Goal: Task Accomplishment & Management: Manage account settings

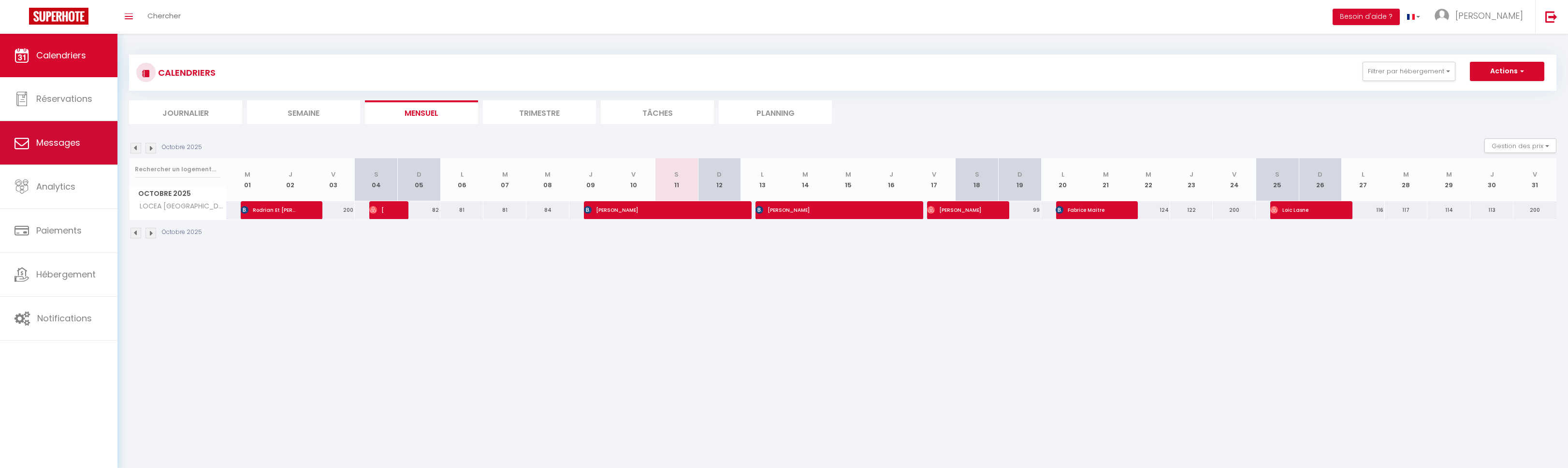
click at [65, 143] on span "Messages" at bounding box center [58, 143] width 44 height 12
select select "message"
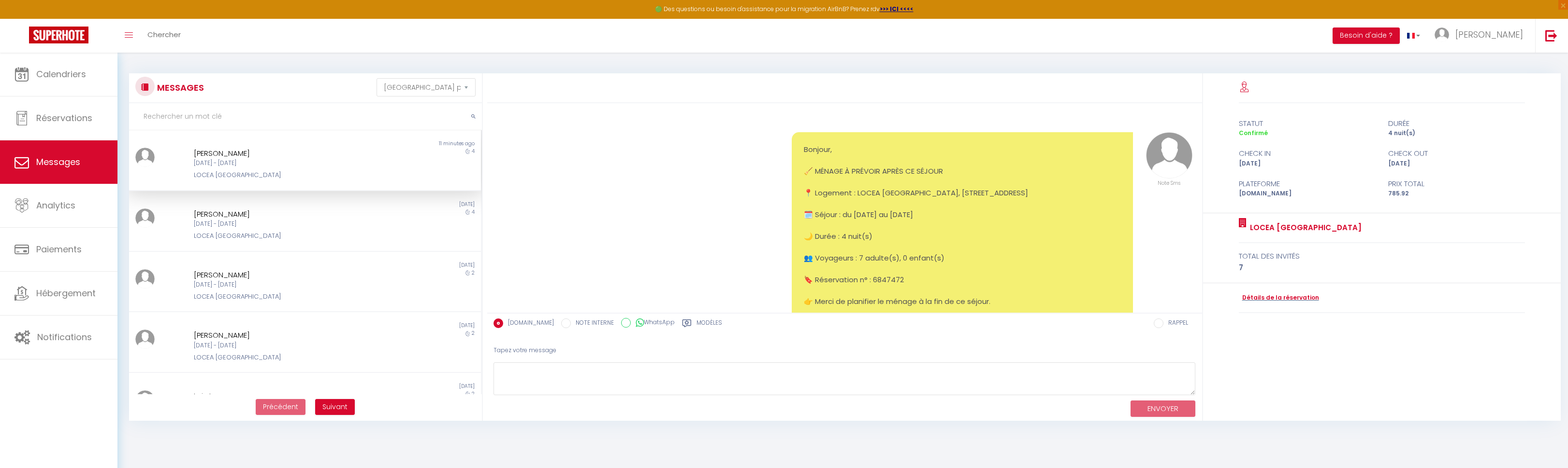
scroll to position [5405, 0]
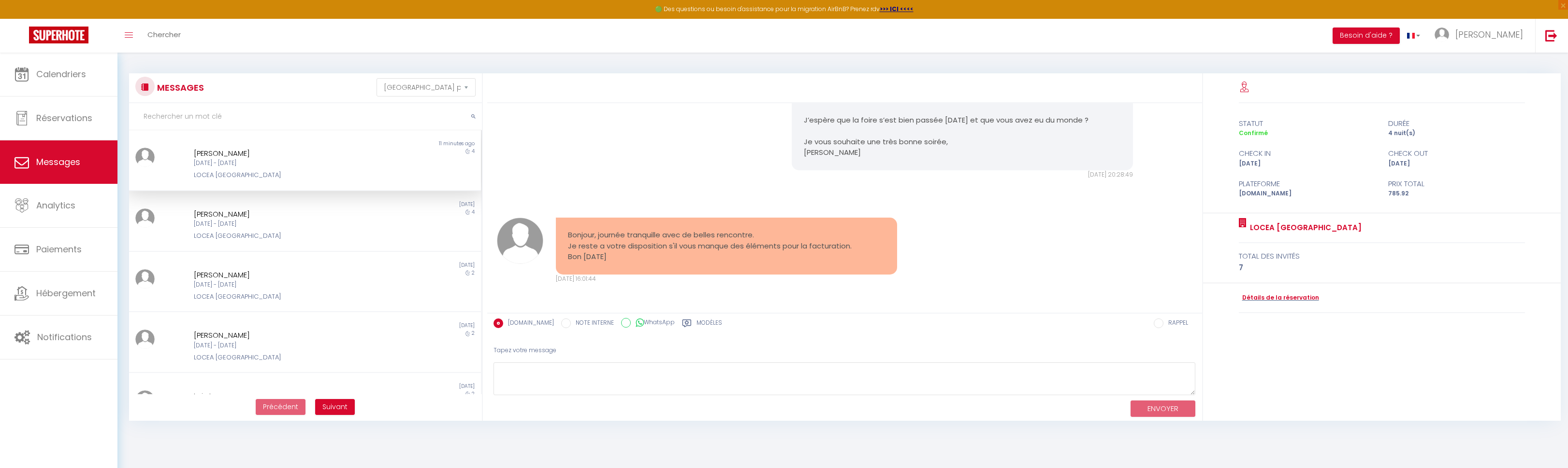
click at [314, 169] on div "[PERSON_NAME] [DATE] - [DATE] LOCEA [GEOGRAPHIC_DATA]" at bounding box center [290, 164] width 205 height 33
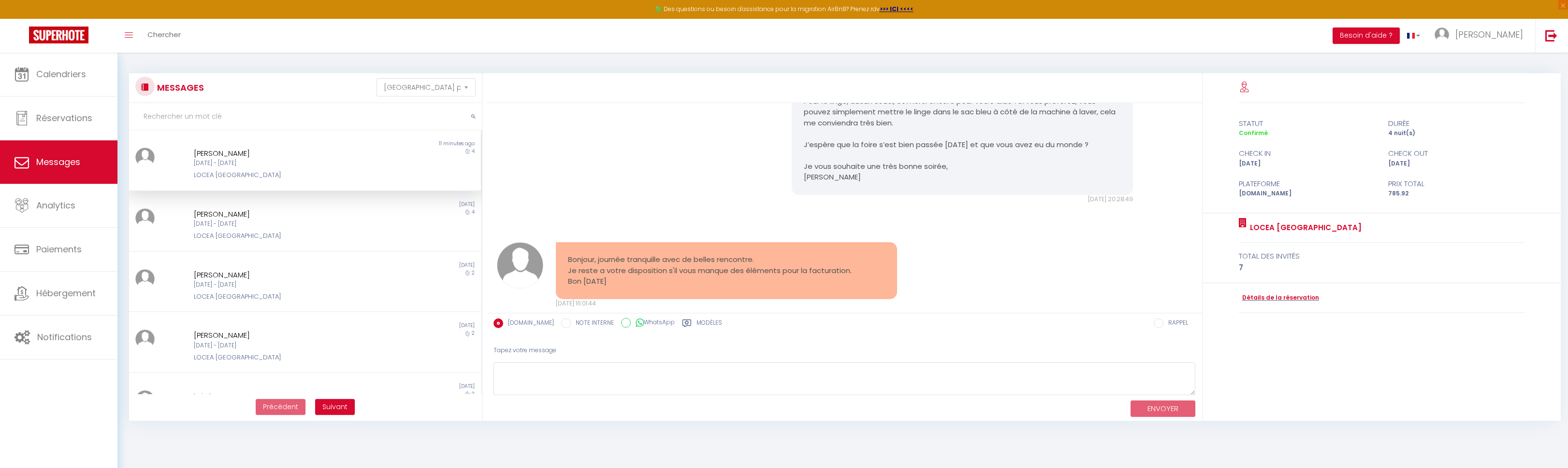
scroll to position [5147, 0]
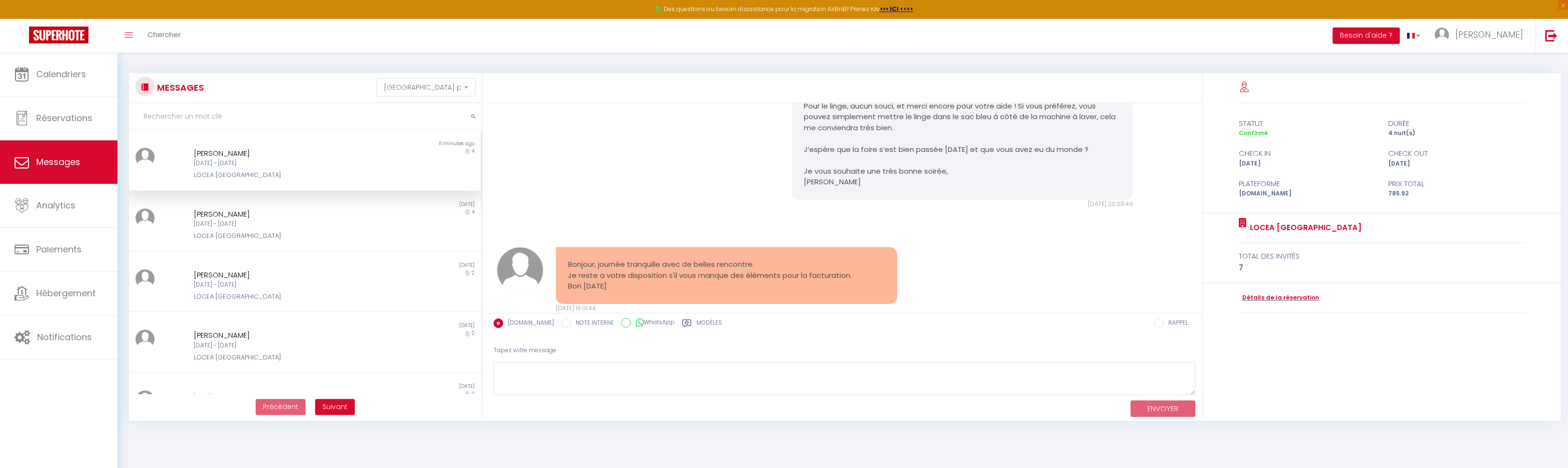
drag, startPoint x: 568, startPoint y: 121, endPoint x: 600, endPoint y: 140, distance: 37.2
copy pre "SARL RABRUAUD [STREET_ADDRESS] 80205303300014"
click at [202, 152] on div "[PERSON_NAME]" at bounding box center [290, 153] width 192 height 11
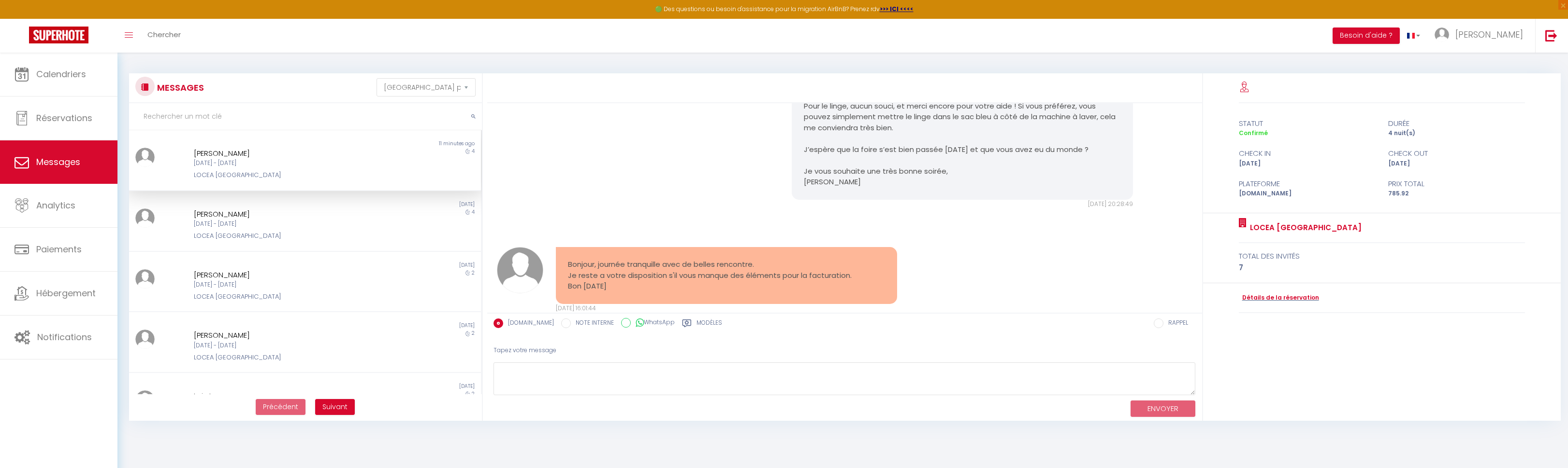
click at [228, 153] on div "[PERSON_NAME]" at bounding box center [290, 153] width 192 height 11
click at [67, 115] on span "Réservations" at bounding box center [64, 118] width 56 height 12
select select "not_cancelled"
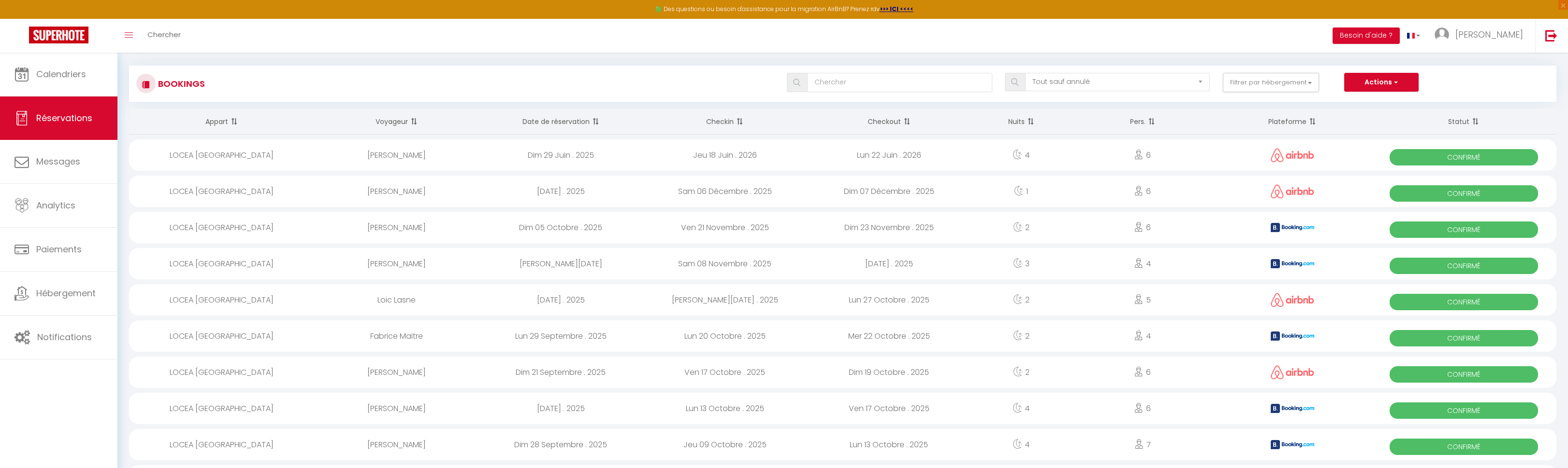
scroll to position [15, 0]
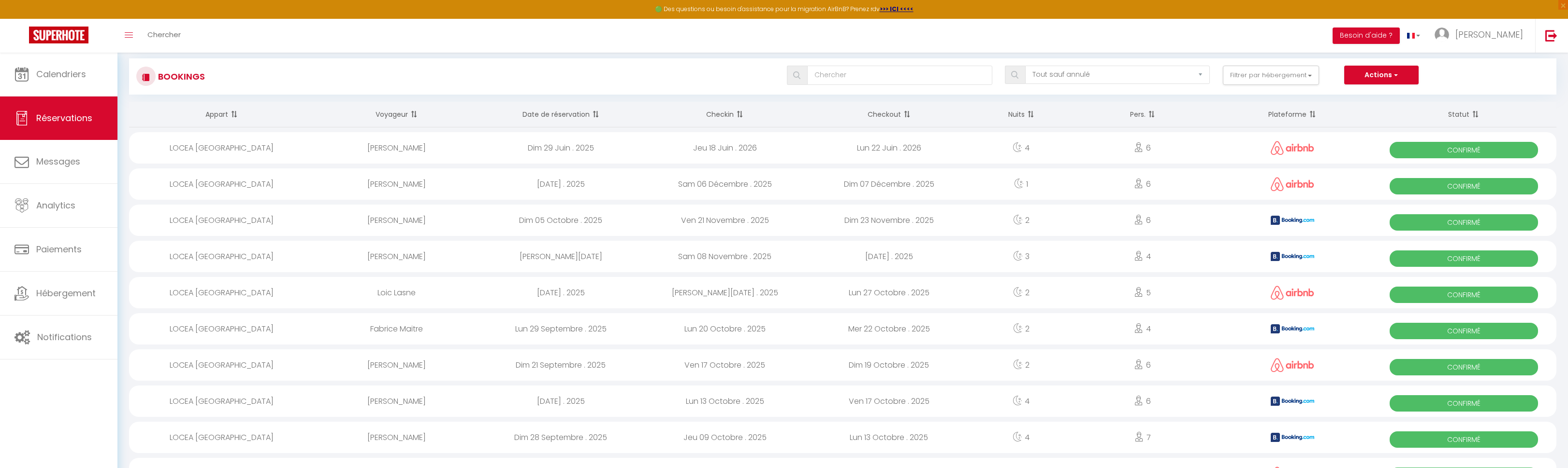
click at [418, 438] on div "[PERSON_NAME]" at bounding box center [397, 437] width 164 height 31
select select "OK"
select select "1"
select select "0"
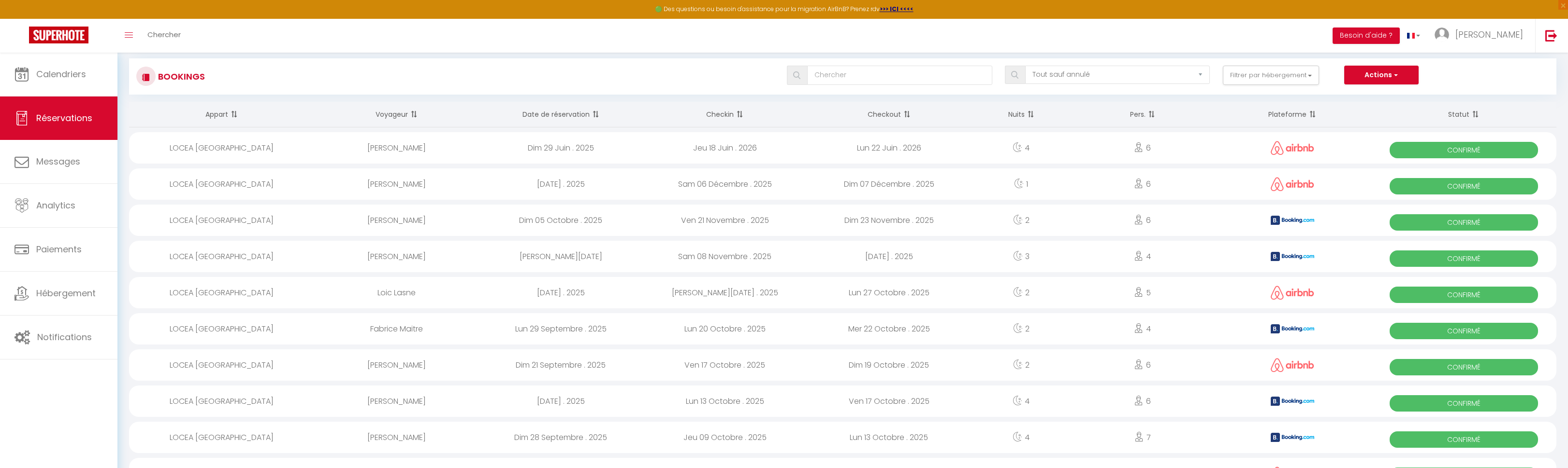
select select "1"
select select
select select "53555"
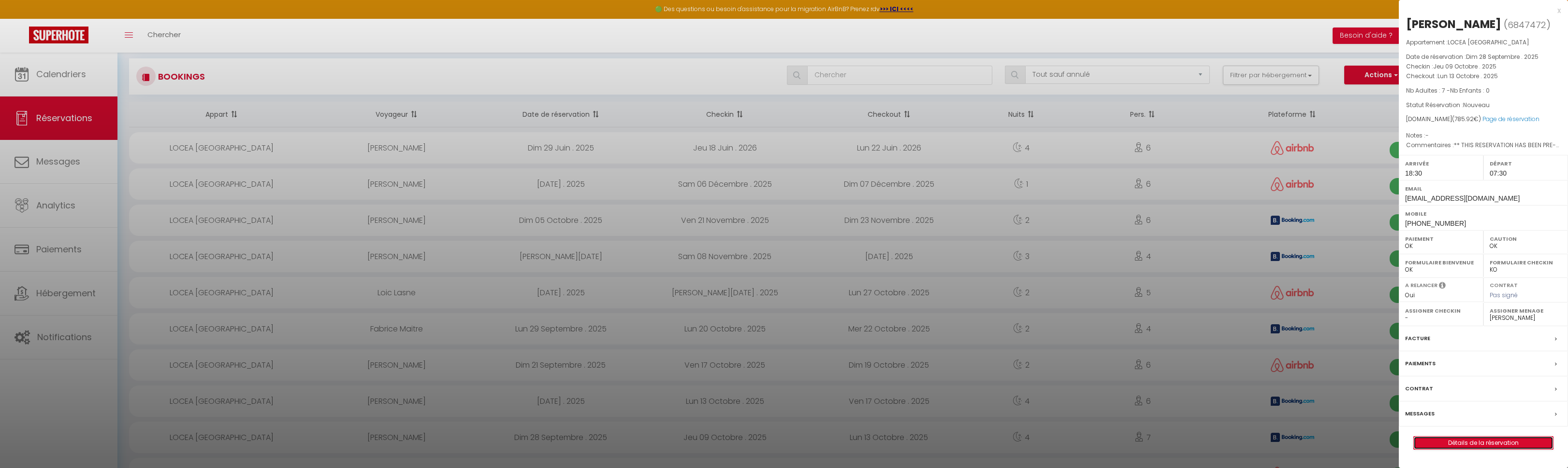
click at [1451, 439] on link "Détails de la réservation" at bounding box center [1483, 443] width 139 height 12
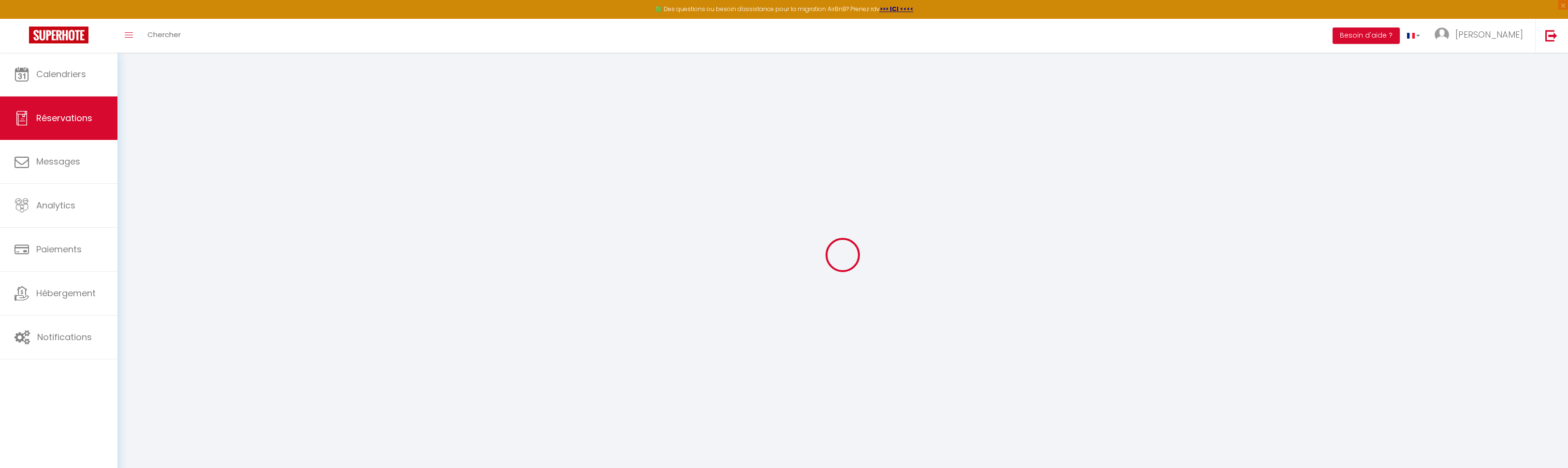
type input "[PERSON_NAME]"
type input "RABRUAUD"
type input "[EMAIL_ADDRESS][DOMAIN_NAME]"
type input "[PHONE_NUMBER]"
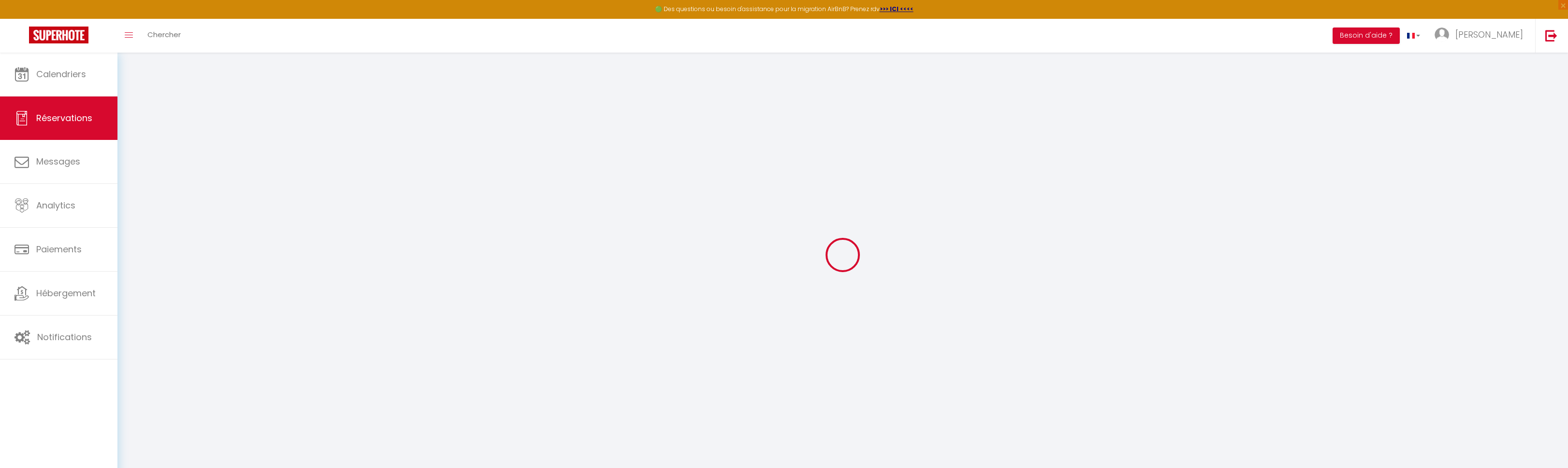
type input "[PHONE_NUMBER]"
type input "."
select select "FR"
type input "80"
type input "112.84"
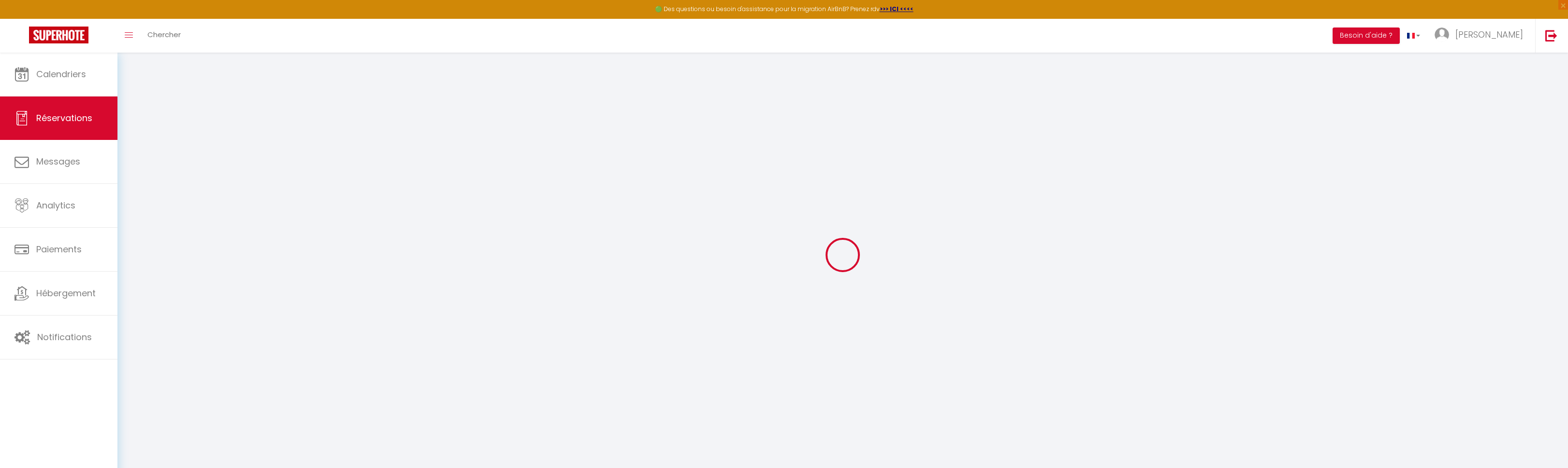
type input "11"
select select "72169"
select select "1"
select select
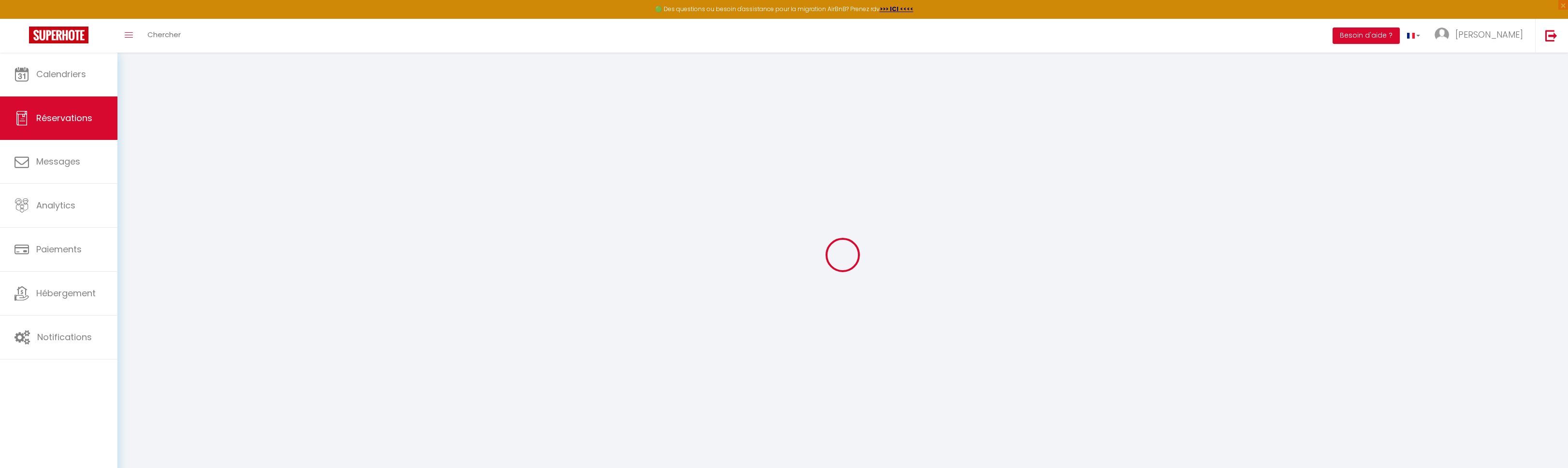
type input "7"
select select "12"
select select "15"
type input "672.3"
checkbox input "false"
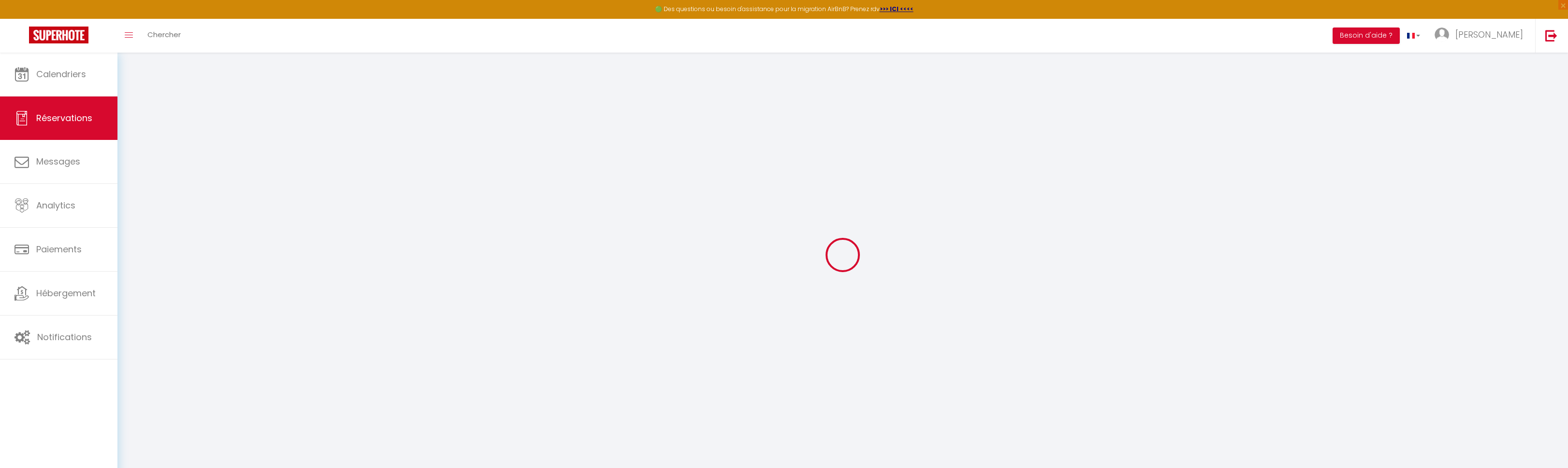
type input "0"
select select "2"
type input "80"
type input "0"
select select
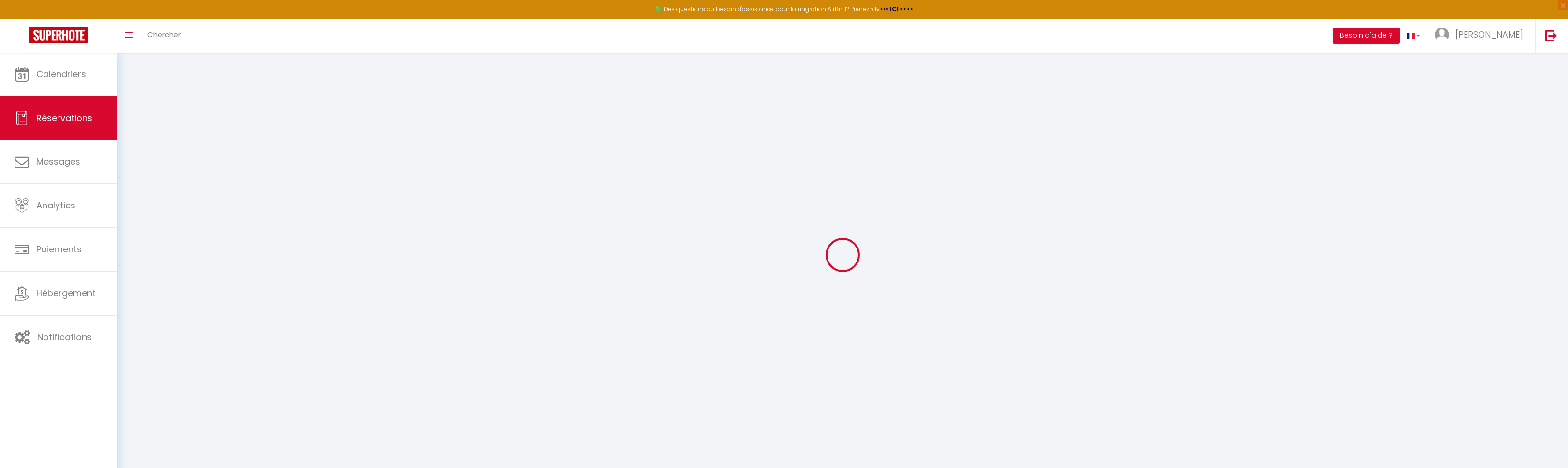
select select
checkbox input "false"
select select
checkbox input "false"
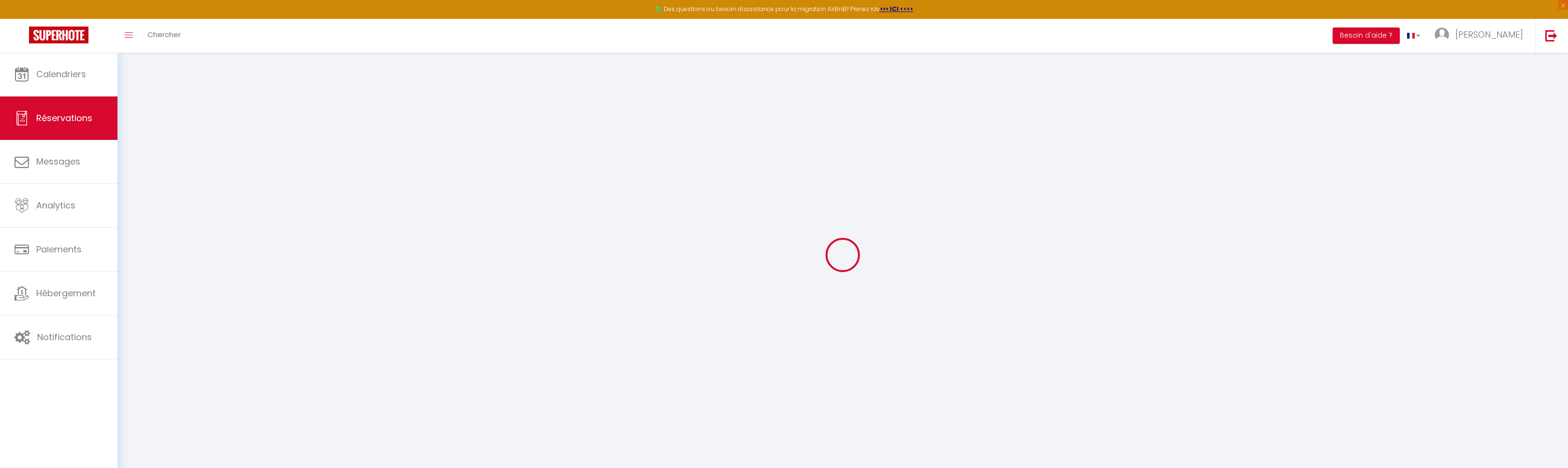
select select
checkbox input "false"
type textarea "** THIS RESERVATION HAS BEEN PRE-PAID ** Reservation has a cancellation grace p…"
type input "33.62"
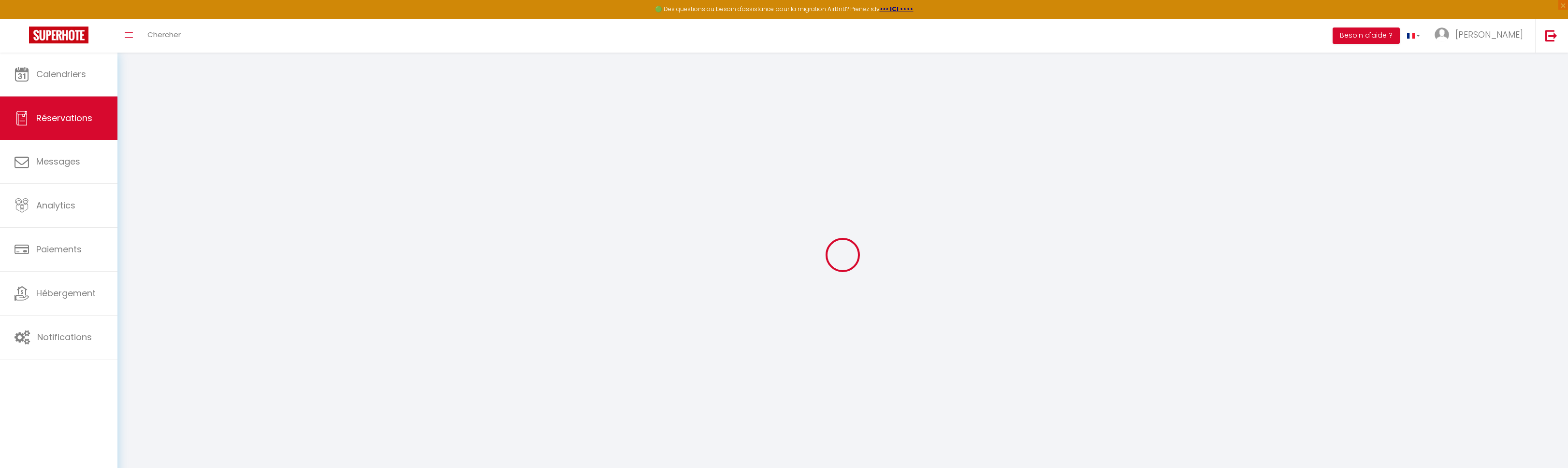
select select
checkbox input "false"
select select "18:30"
select select "07:30"
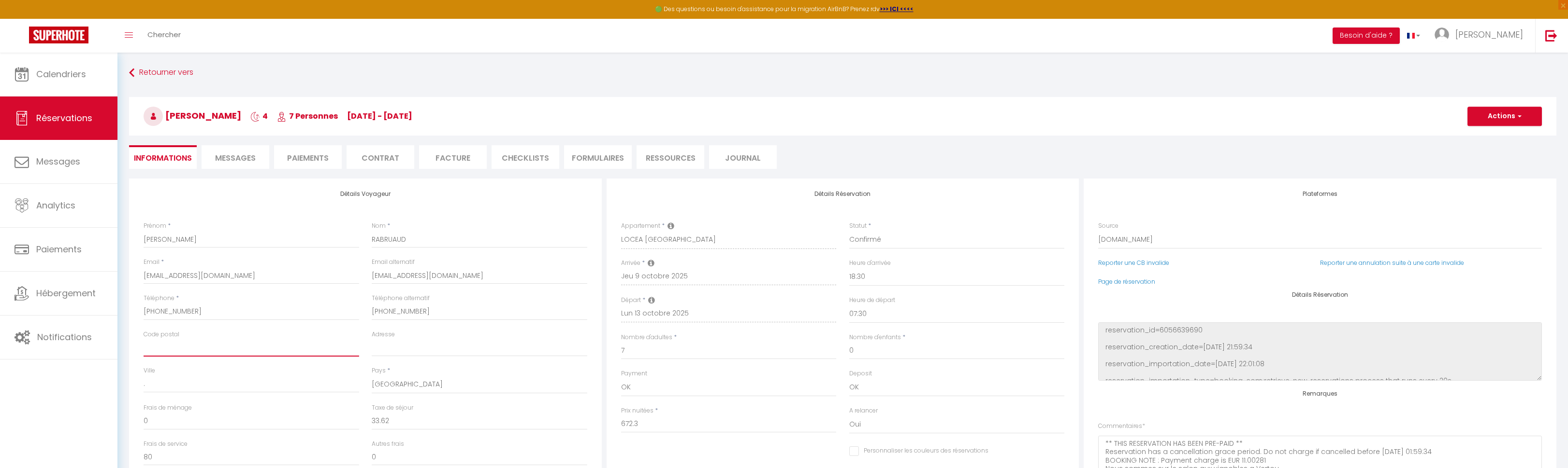
click at [233, 348] on input "Code postal" at bounding box center [251, 348] width 216 height 17
click at [400, 350] on input "Adresse" at bounding box center [479, 348] width 216 height 17
paste input "SARL RABRUAUD [STREET_ADDRESS] 80205303300014"
type input "SARL RABRUAUD [STREET_ADDRESS] 80205303300014"
checkbox input "false"
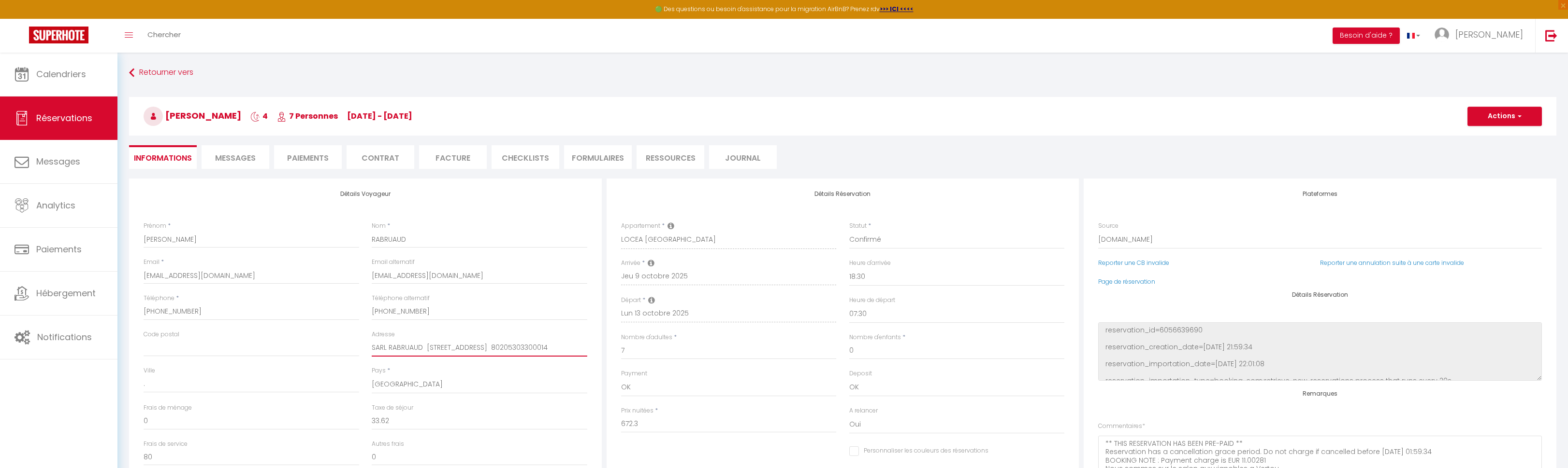
drag, startPoint x: 413, startPoint y: 348, endPoint x: 353, endPoint y: 350, distance: 60.0
click at [353, 350] on div "Code postal Adresse SARL RABRUAUD [STREET_ADDRESS] 80205303300014" at bounding box center [365, 348] width 456 height 36
type input "[STREET_ADDRESS] 80205303300014"
checkbox input "false"
type input "[STREET_ADDRESS] 80205303300014"
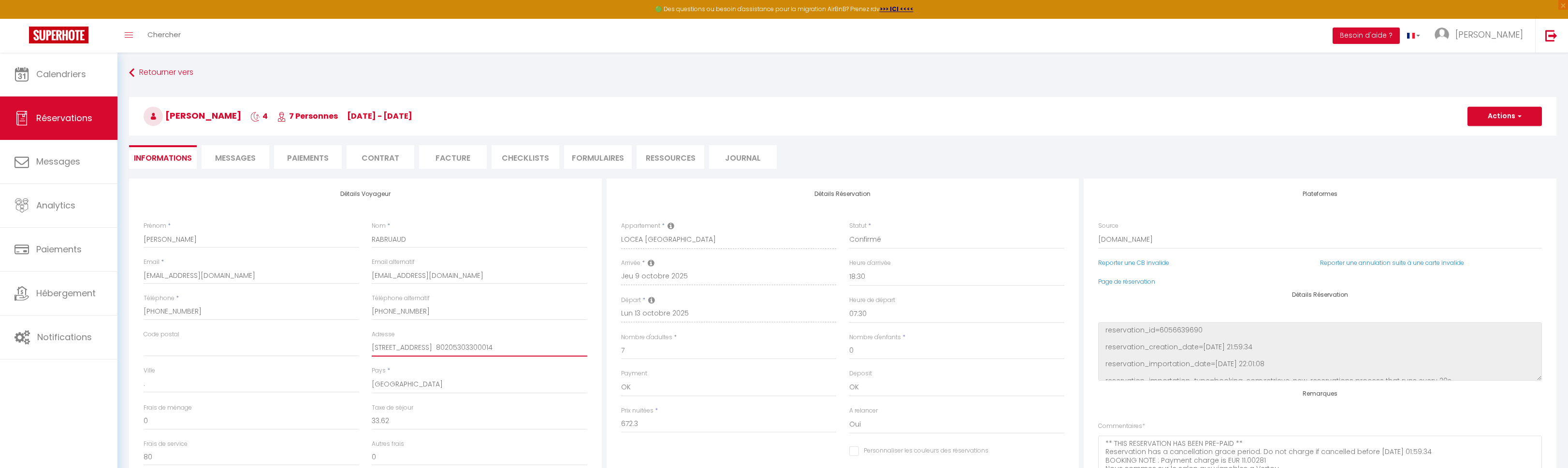
checkbox input "false"
drag, startPoint x: 440, startPoint y: 345, endPoint x: 458, endPoint y: 348, distance: 18.2
click at [458, 348] on input "[STREET_ADDRESS] 80205303300014" at bounding box center [479, 348] width 216 height 17
type input "[STREET_ADDRESS] 80205303300014"
checkbox input "false"
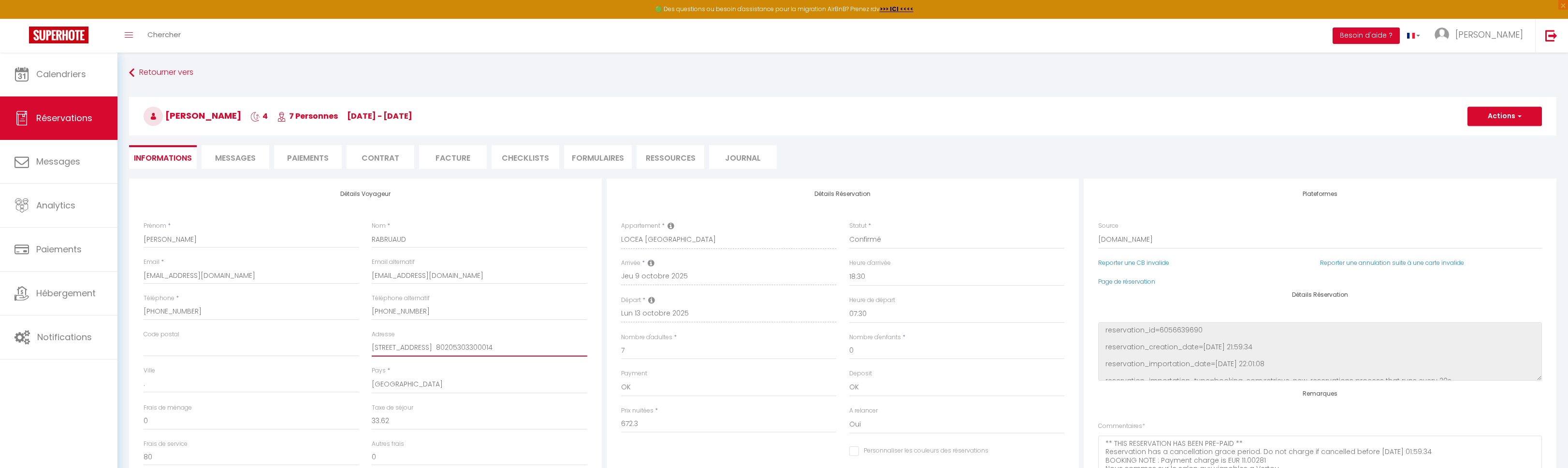
type input "[STREET_ADDRESS] 80205303300014"
checkbox input "false"
type input "[STREET_ADDRESS] 80205303300014"
click at [219, 348] on input "Code postal" at bounding box center [251, 348] width 216 height 17
paste input "79350"
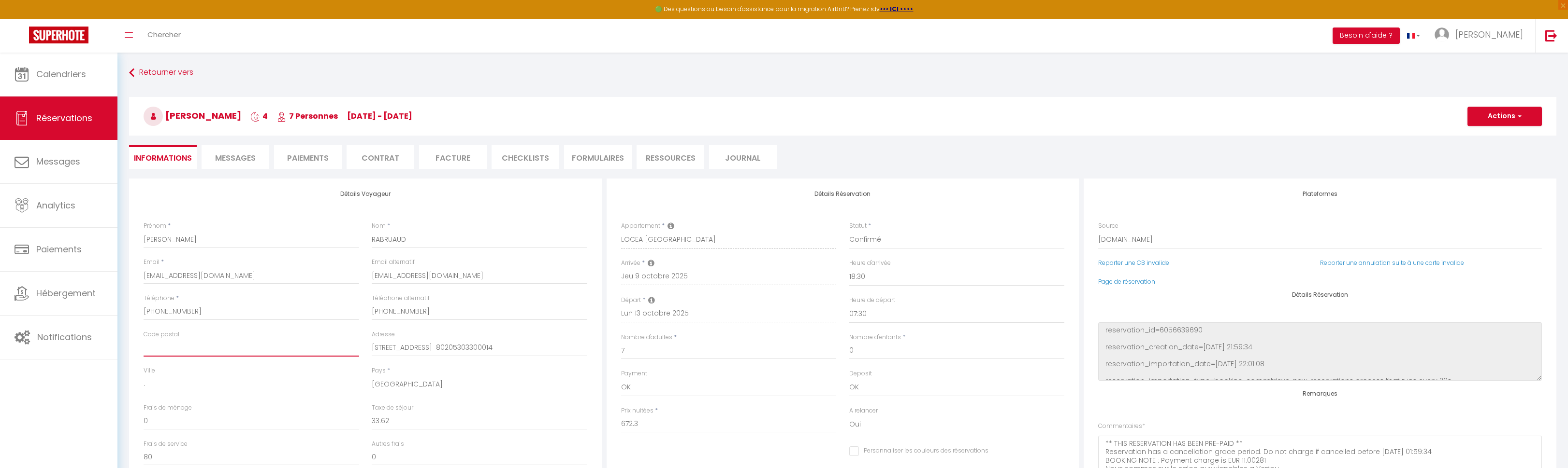
type input "79350"
checkbox input "false"
type input "79350"
drag, startPoint x: 441, startPoint y: 348, endPoint x: 460, endPoint y: 348, distance: 19.0
click at [460, 348] on input "[STREET_ADDRESS] 80205303300014" at bounding box center [479, 348] width 216 height 17
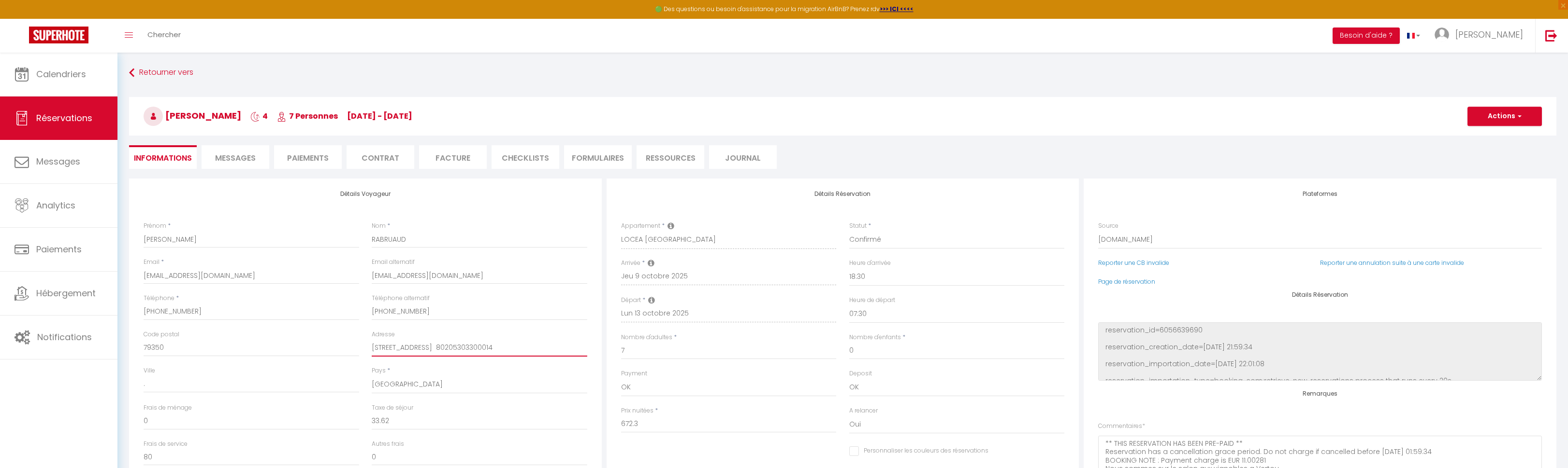
type input "[STREET_ADDRESS][GEOGRAPHIC_DATA]"
checkbox input "false"
type input "[STREET_ADDRESS][GEOGRAPHIC_DATA]"
click at [241, 380] on input "." at bounding box center [251, 384] width 216 height 17
checkbox input "false"
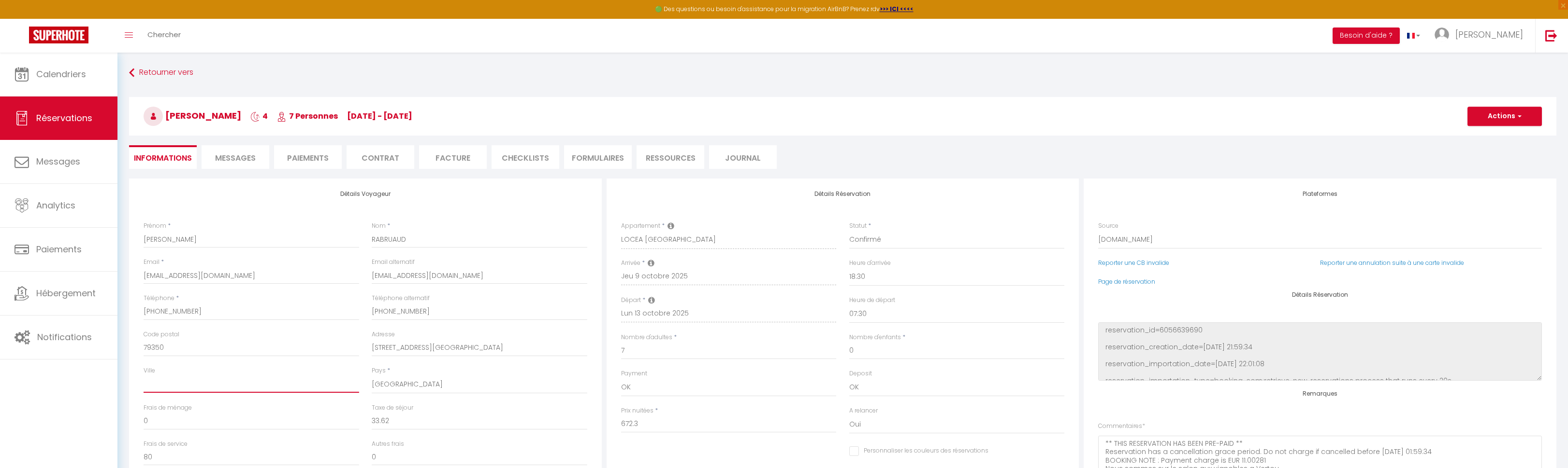
paste input "CLESSE"
type input "CLESSE"
checkbox input "false"
type input "CLESSE"
drag, startPoint x: 503, startPoint y: 344, endPoint x: 444, endPoint y: 343, distance: 59.0
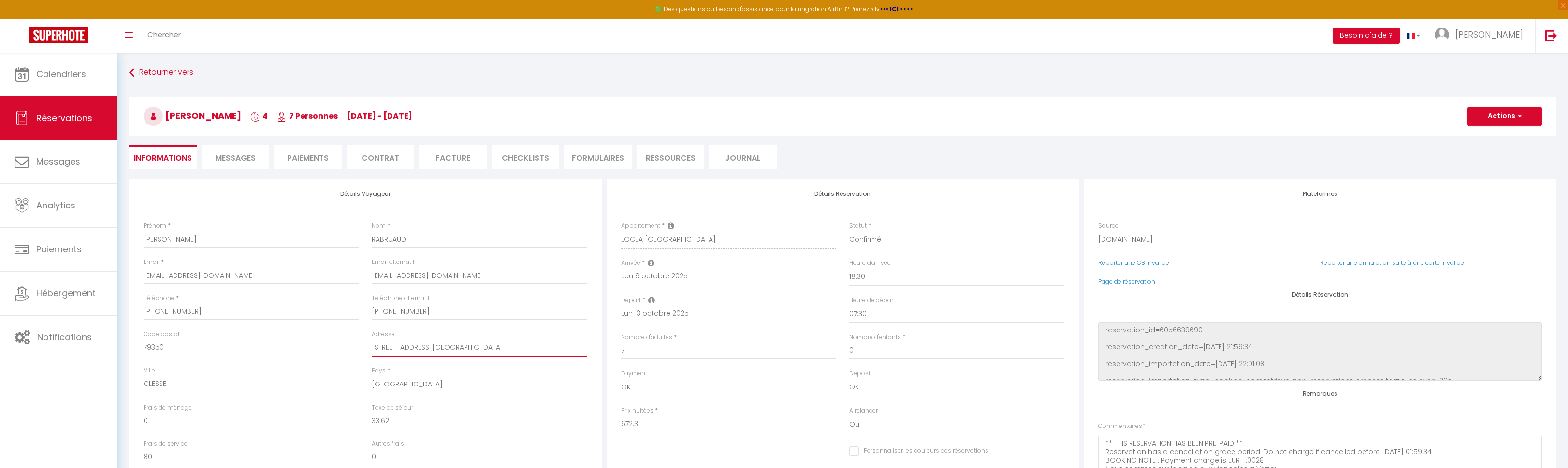
click at [444, 343] on input "[STREET_ADDRESS][GEOGRAPHIC_DATA]" at bounding box center [479, 348] width 216 height 17
type input "[STREET_ADDRESS]"
checkbox input "false"
type input "[STREET_ADDRESS]"
click at [1523, 114] on button "Actions" at bounding box center [1504, 116] width 74 height 19
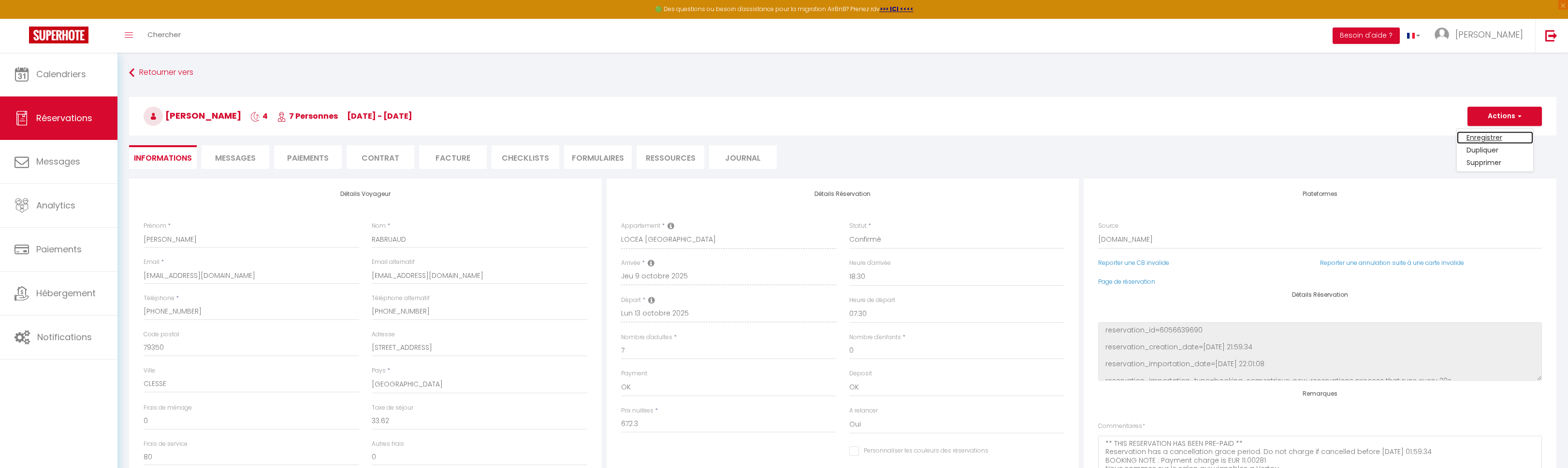
click at [1490, 134] on link "Enregistrer" at bounding box center [1495, 137] width 76 height 12
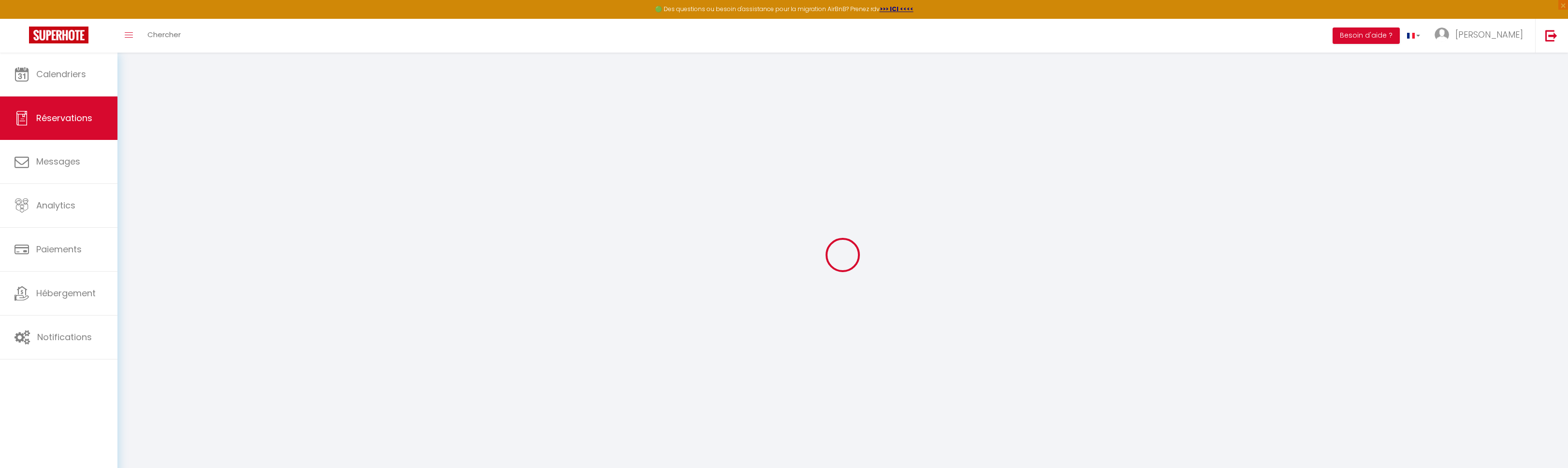
select select "not_cancelled"
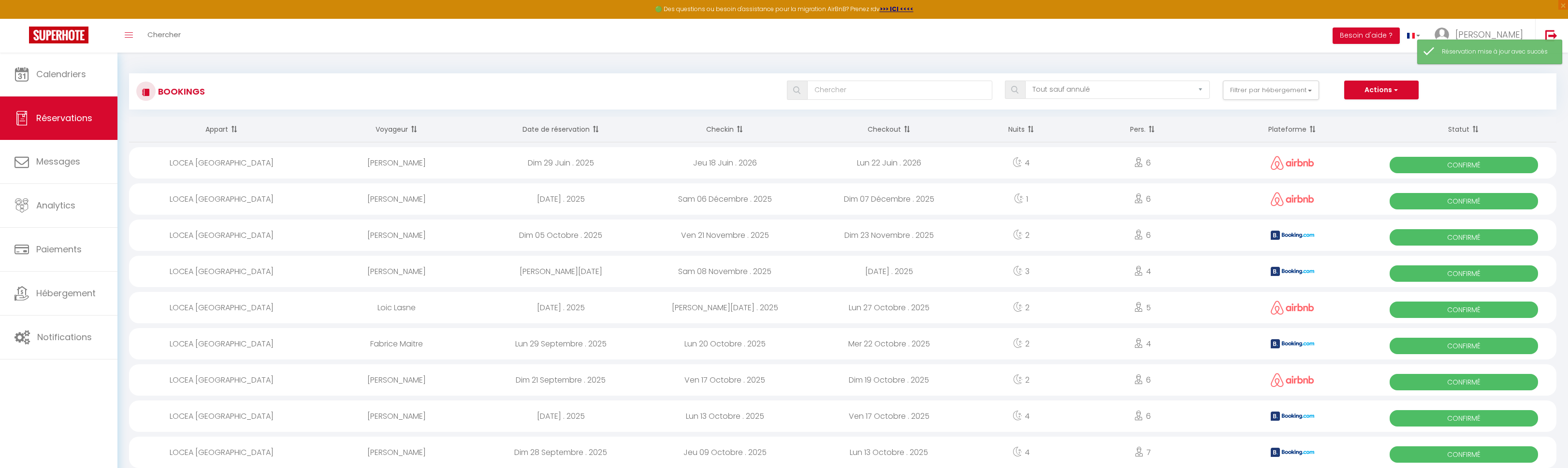
click at [431, 452] on div "[PERSON_NAME]" at bounding box center [397, 452] width 164 height 31
select select "OK"
select select "1"
select select "0"
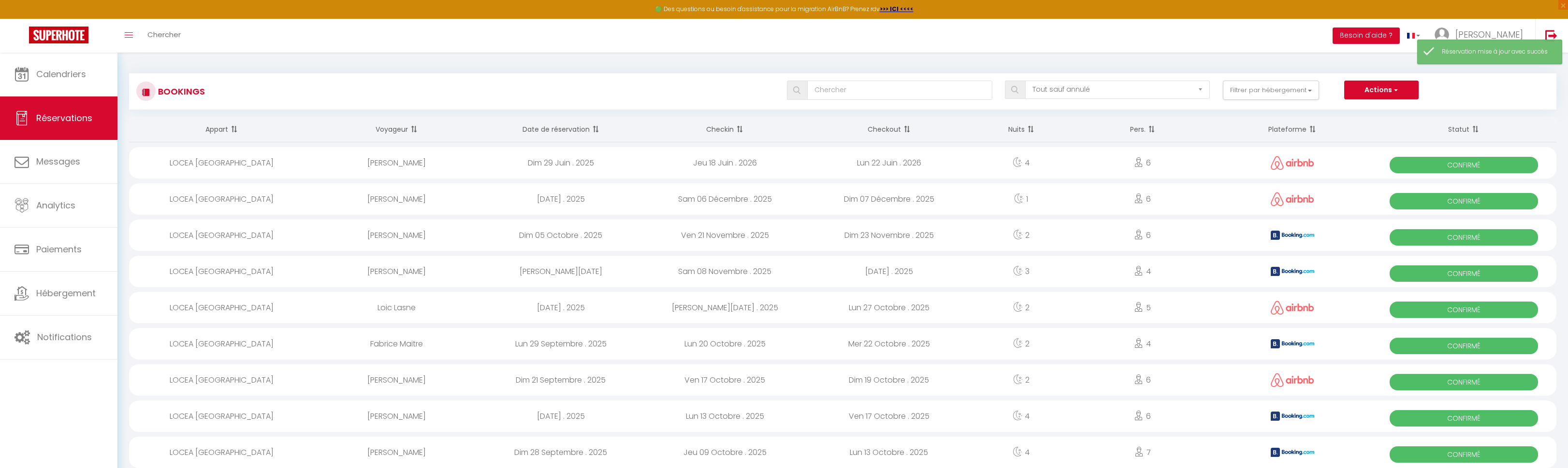
select select "1"
select select
select select "53555"
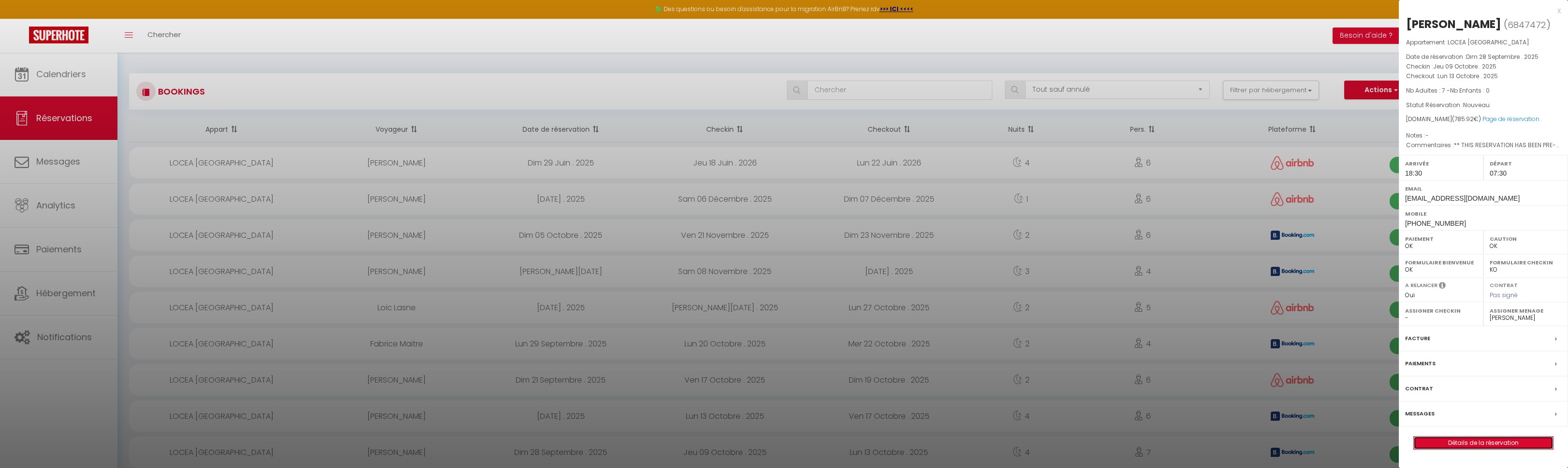
click at [1458, 445] on link "Détails de la réservation" at bounding box center [1483, 443] width 139 height 12
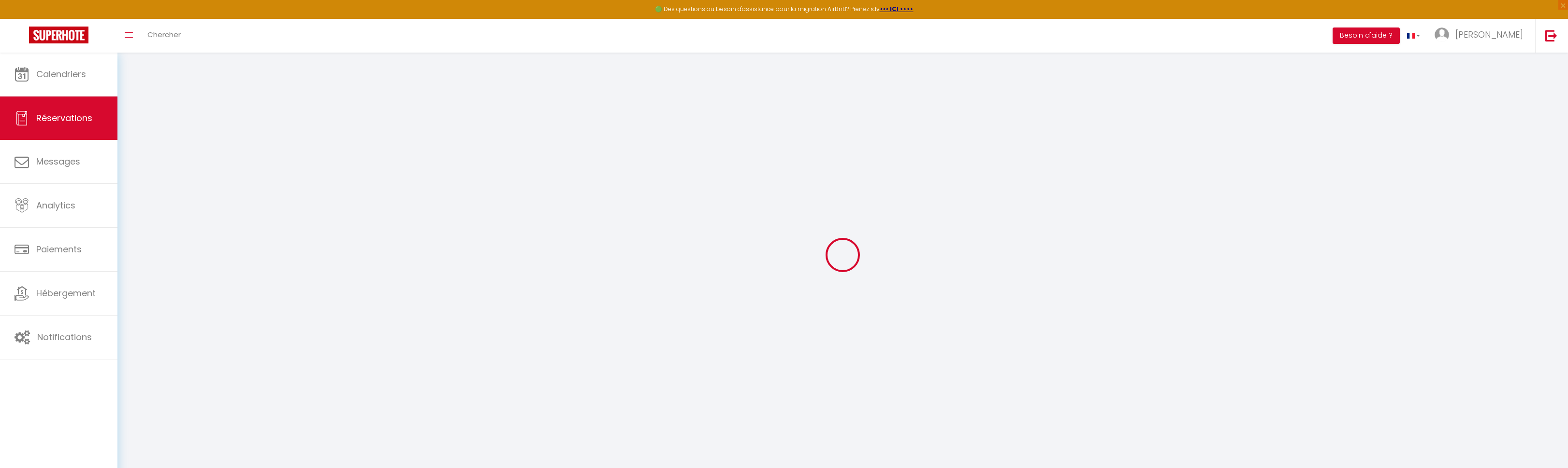
type input "[PERSON_NAME]"
type input "RABRUAUD"
type input "[EMAIL_ADDRESS][DOMAIN_NAME]"
type input "[PHONE_NUMBER]"
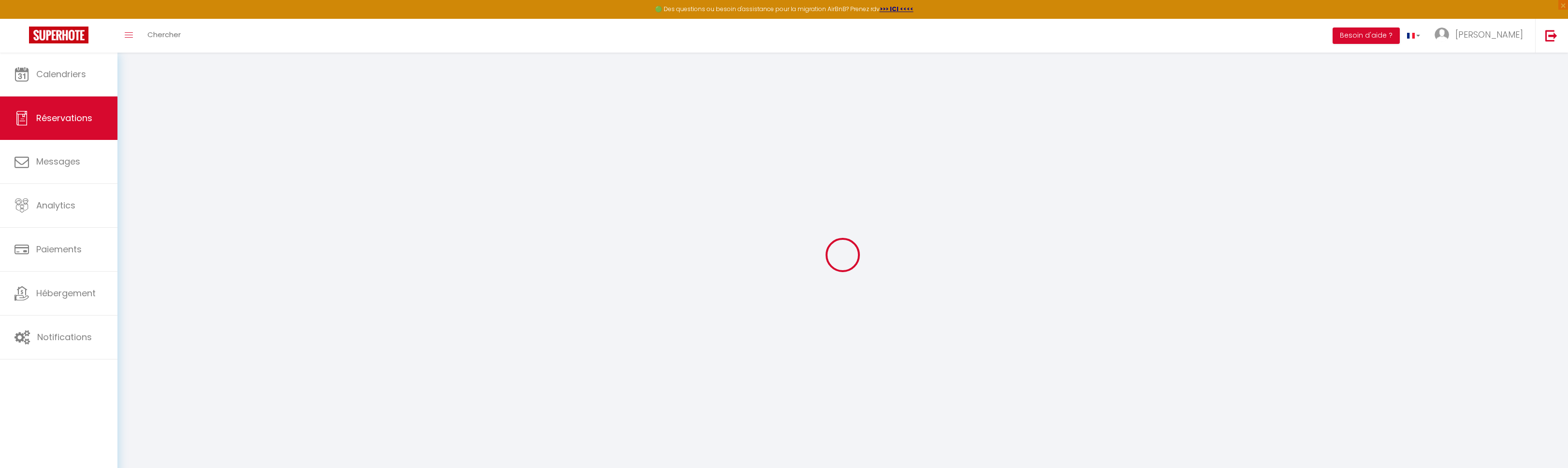
type input "[PHONE_NUMBER]"
type input "79350"
type input "[STREET_ADDRESS]"
type input "CLESSE"
select select "FR"
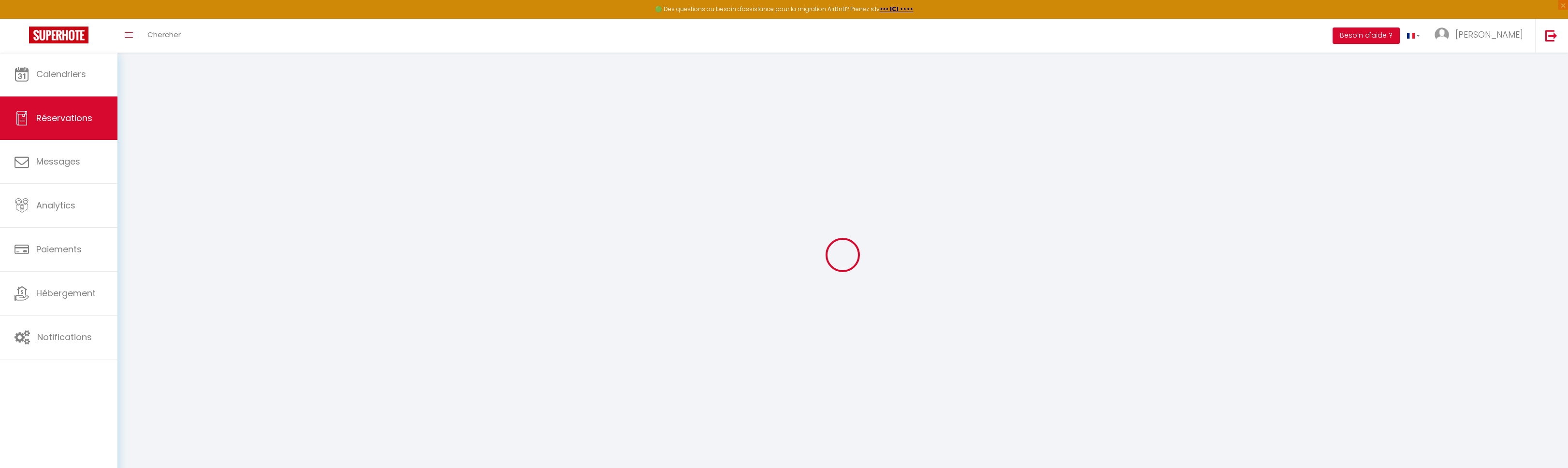
type input "80"
type input "112.84"
type input "11"
select select "72169"
select select "1"
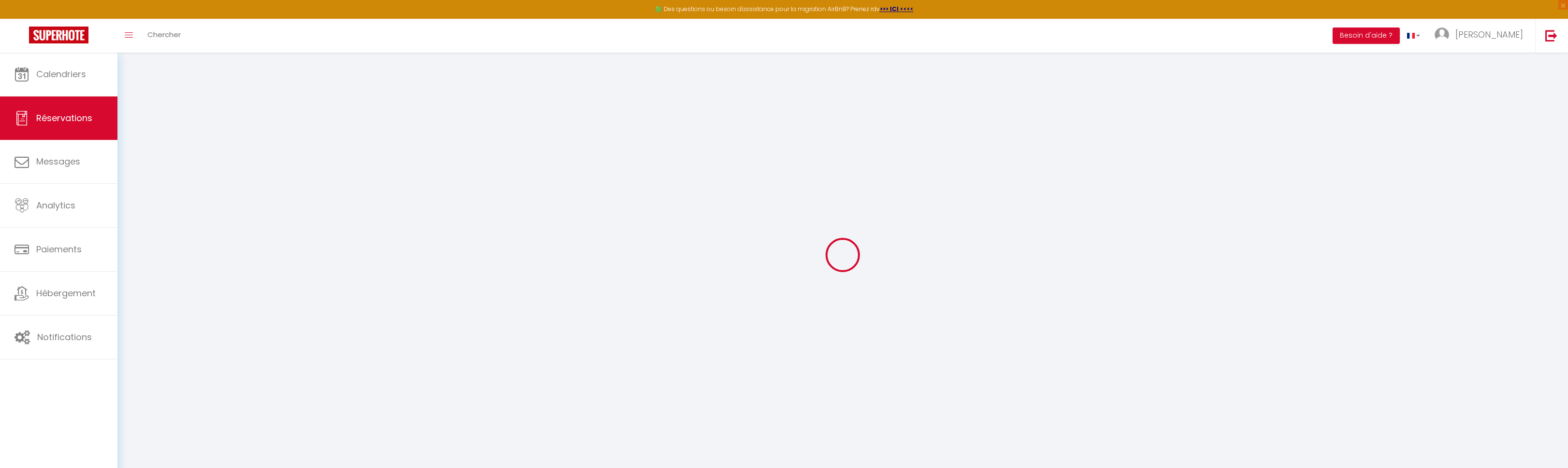
select select
type input "7"
select select "12"
select select
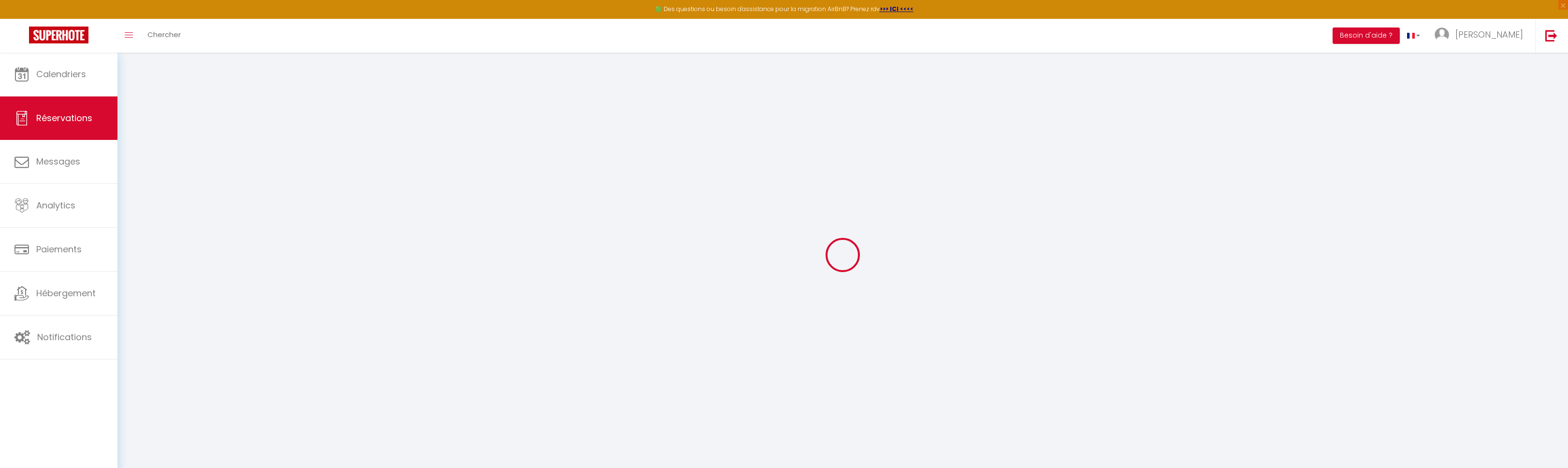
type input "672.3"
checkbox input "false"
type input "0"
select select "2"
type input "80"
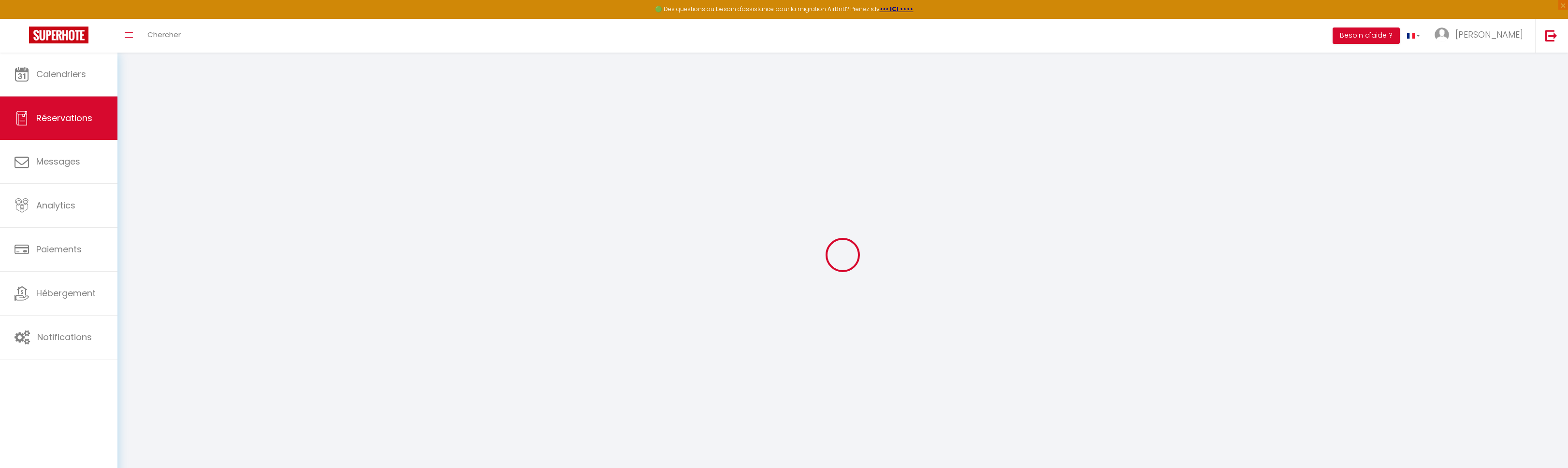
type input "0"
select select
select select "15"
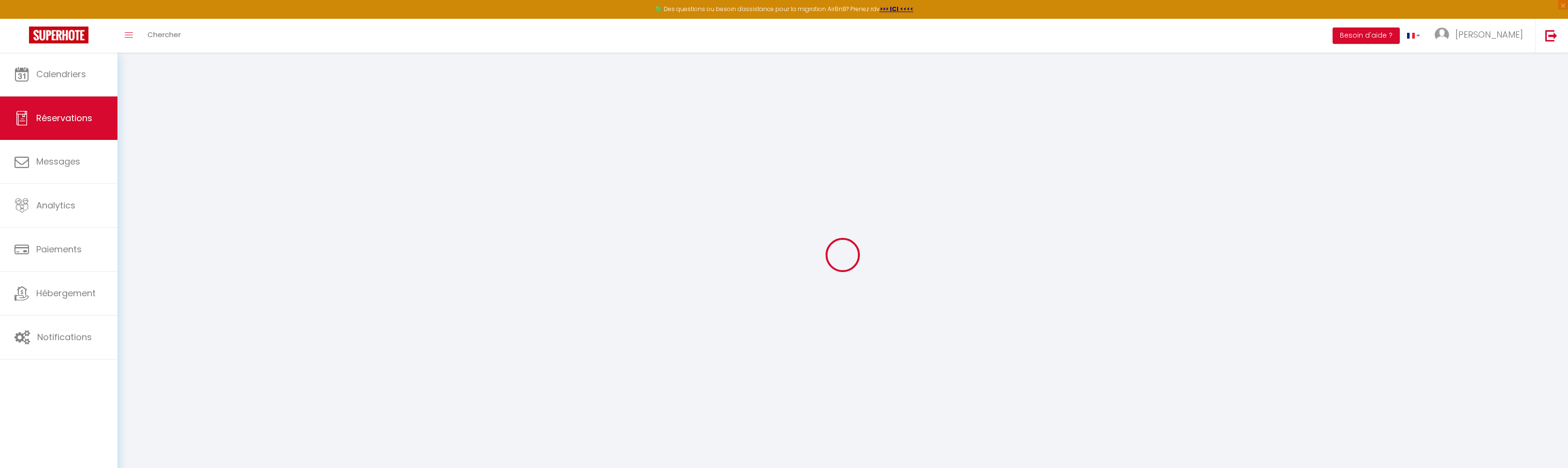
checkbox input "false"
select select
checkbox input "false"
select select
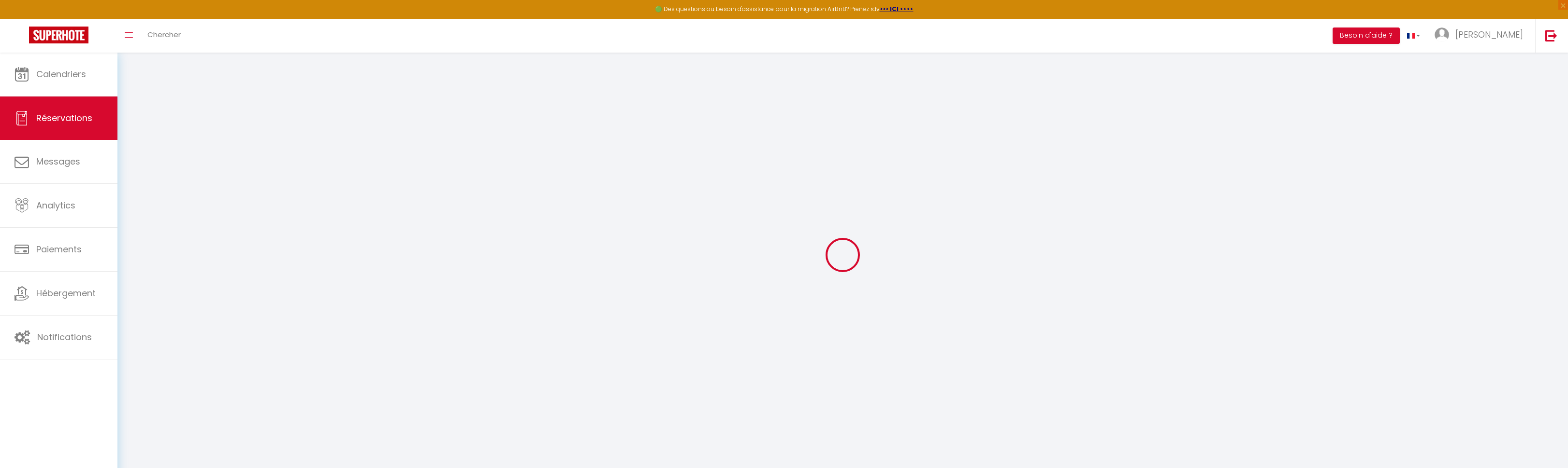
select select
checkbox input "false"
type textarea "** THIS RESERVATION HAS BEEN PRE-PAID ** Reservation has a cancellation grace p…"
type input "33.62"
select select
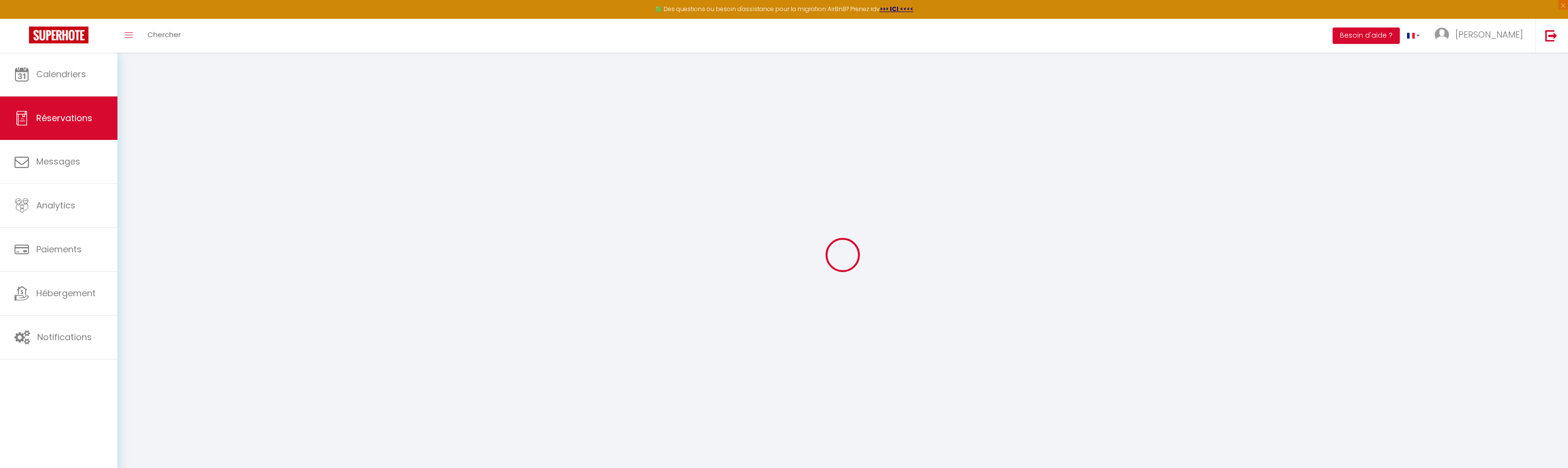
select select
checkbox input "false"
select select "18:30"
select select "07:30"
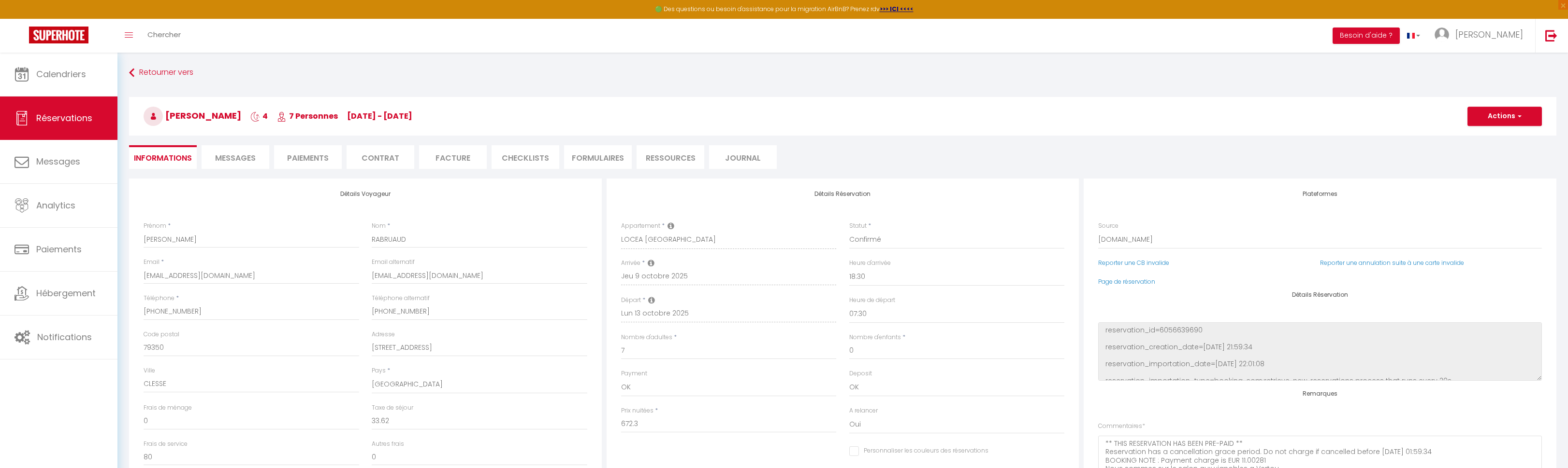
click at [456, 157] on li "Facture" at bounding box center [452, 156] width 67 height 24
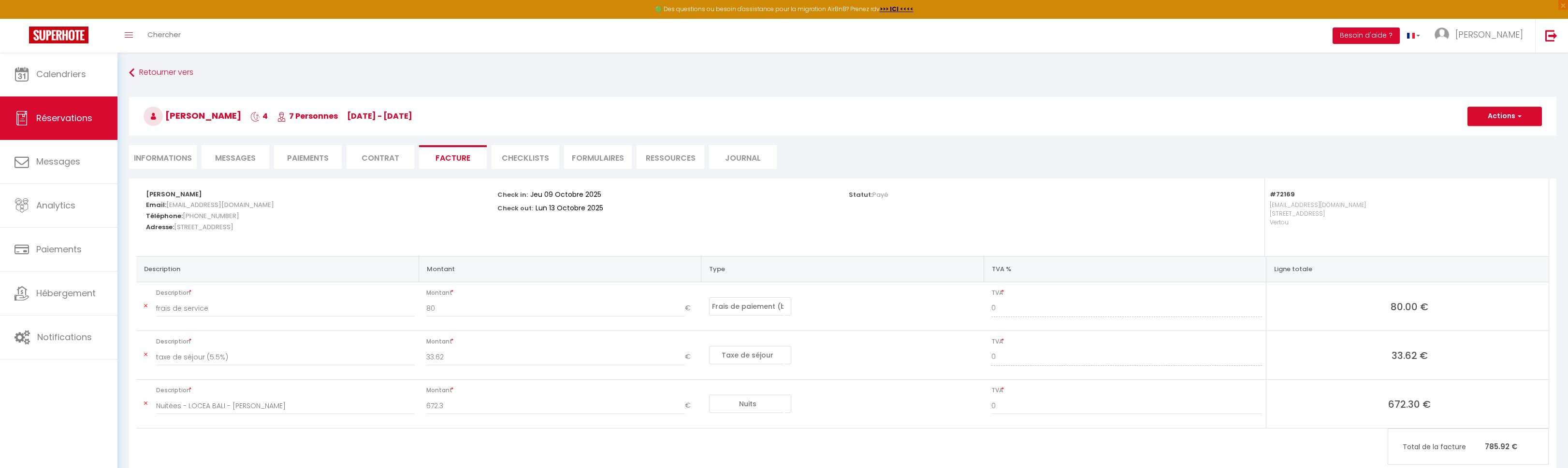
click at [166, 159] on li "Informations" at bounding box center [163, 156] width 67 height 24
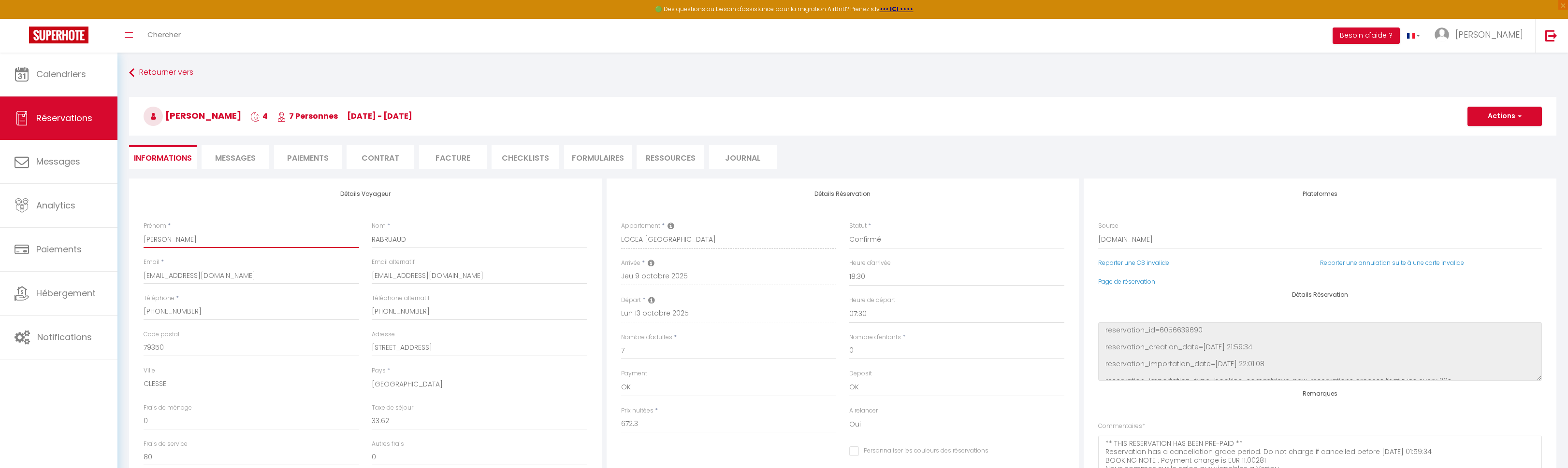
drag, startPoint x: 173, startPoint y: 238, endPoint x: 141, endPoint y: 234, distance: 32.2
click at [141, 234] on div "Prénom * [PERSON_NAME]" at bounding box center [251, 239] width 228 height 36
type input "S"
checkbox input "false"
type input "SA"
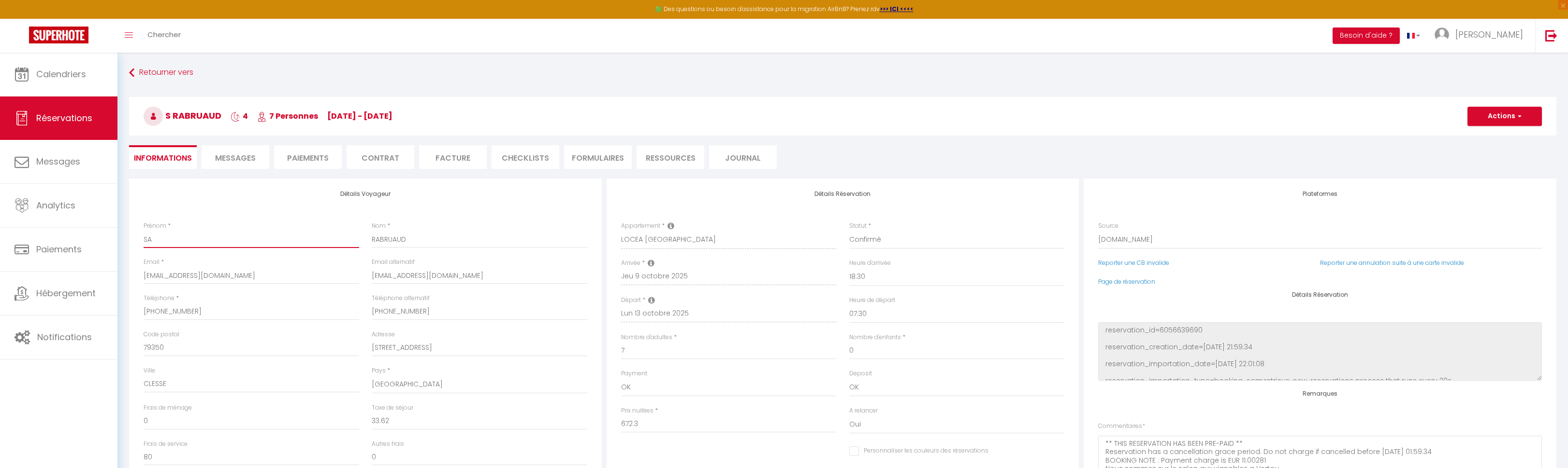
checkbox input "false"
type input "SAR"
checkbox input "false"
type input "SARL"
checkbox input "false"
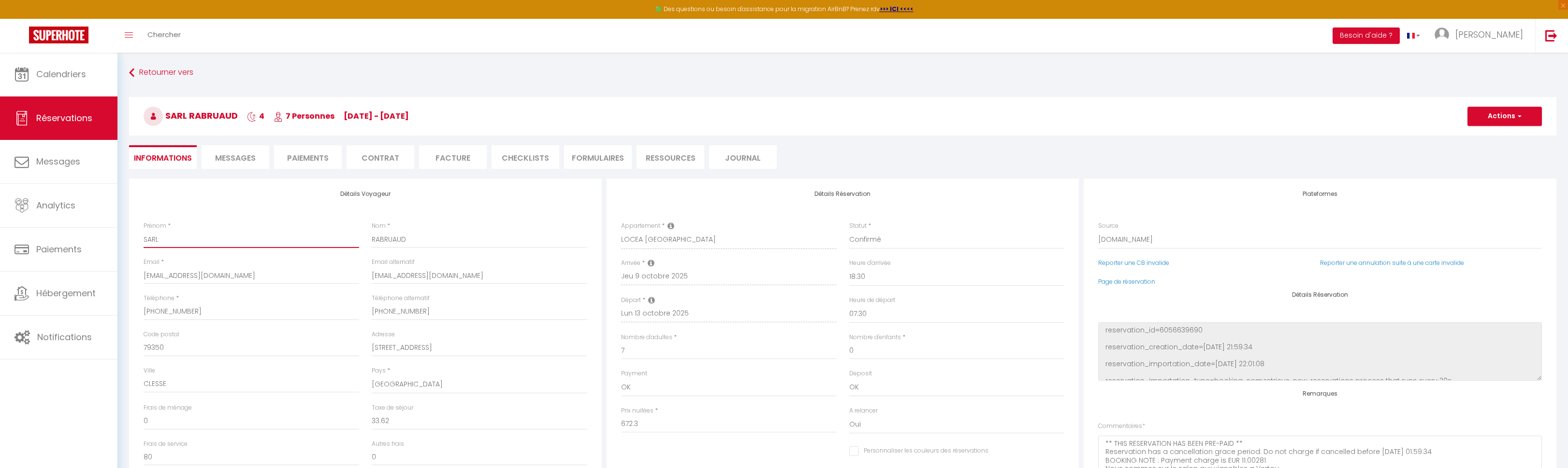
type input "SARL"
click at [1522, 120] on button "Actions" at bounding box center [1504, 116] width 74 height 19
click at [1495, 138] on link "Enregistrer" at bounding box center [1495, 137] width 76 height 12
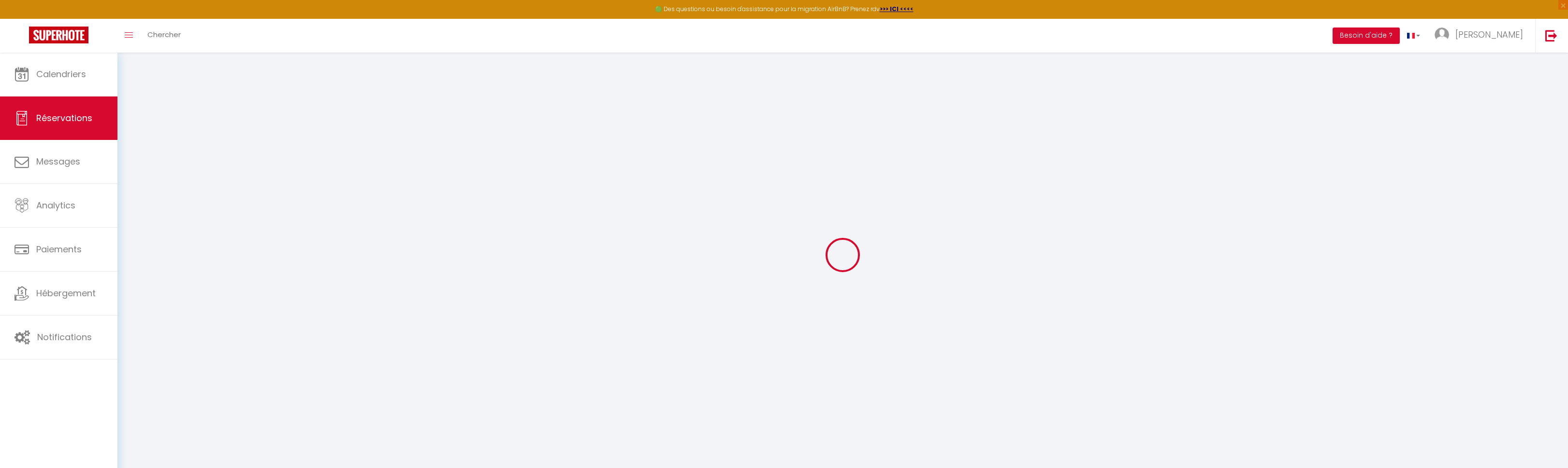
select select "not_cancelled"
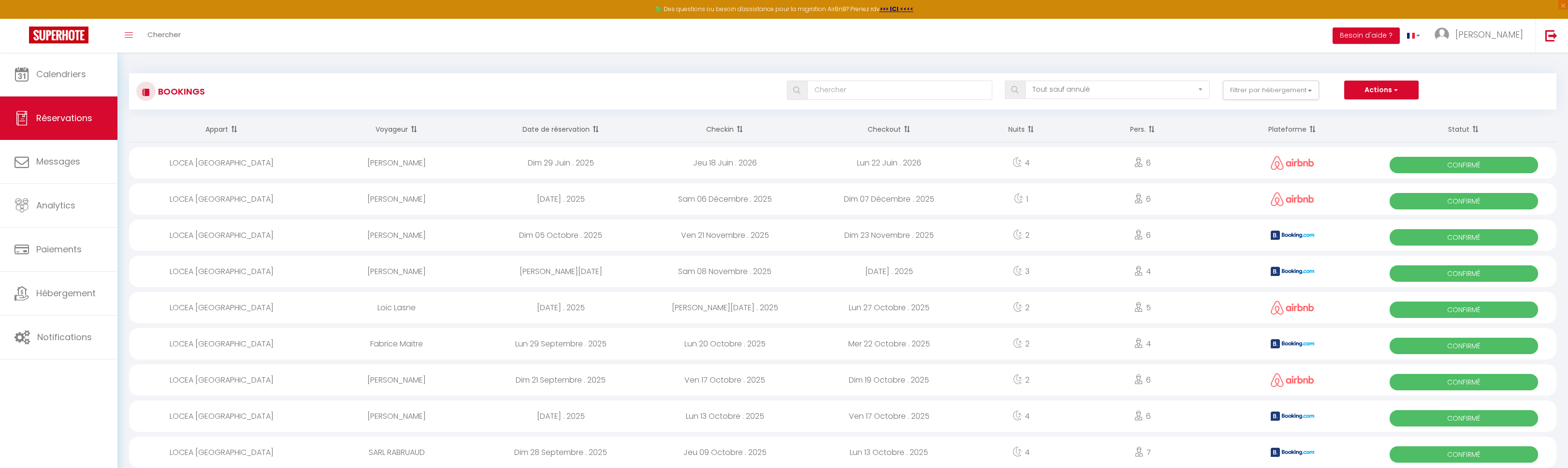
click at [227, 456] on div "LOCEA [GEOGRAPHIC_DATA]" at bounding box center [222, 452] width 185 height 31
select select "OK"
select select "1"
select select "0"
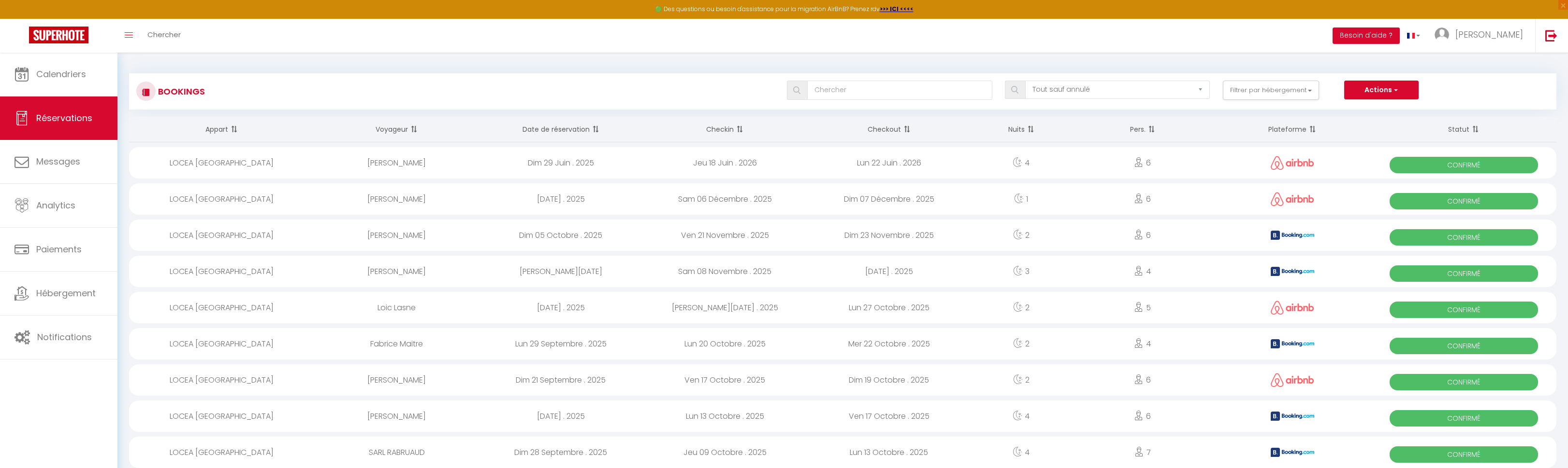
select select "1"
select select
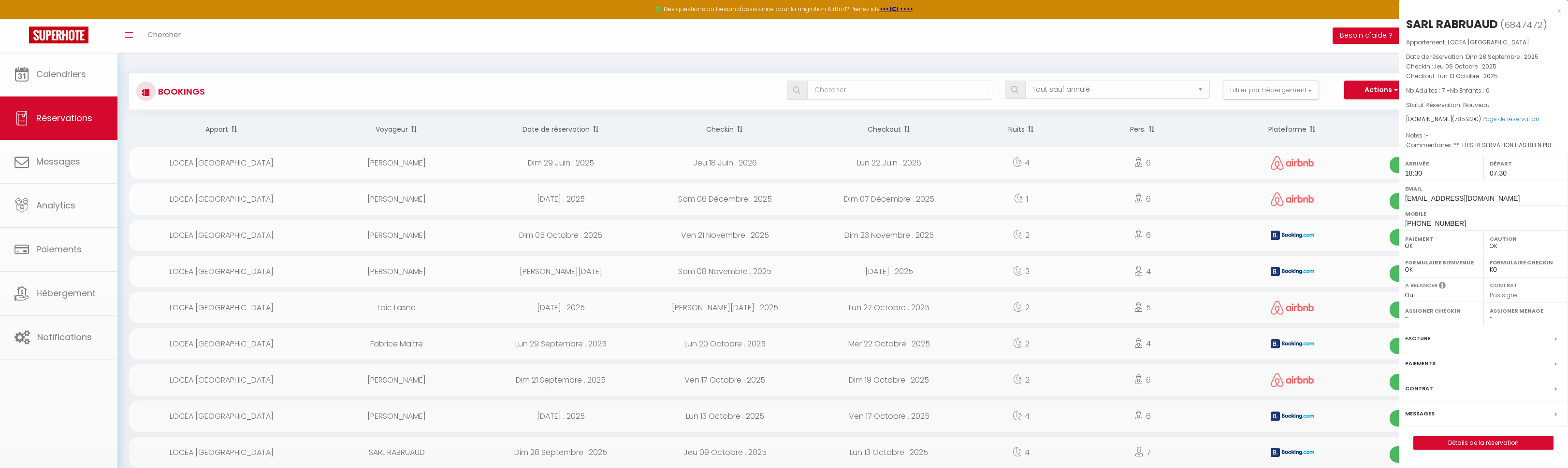
select select "53555"
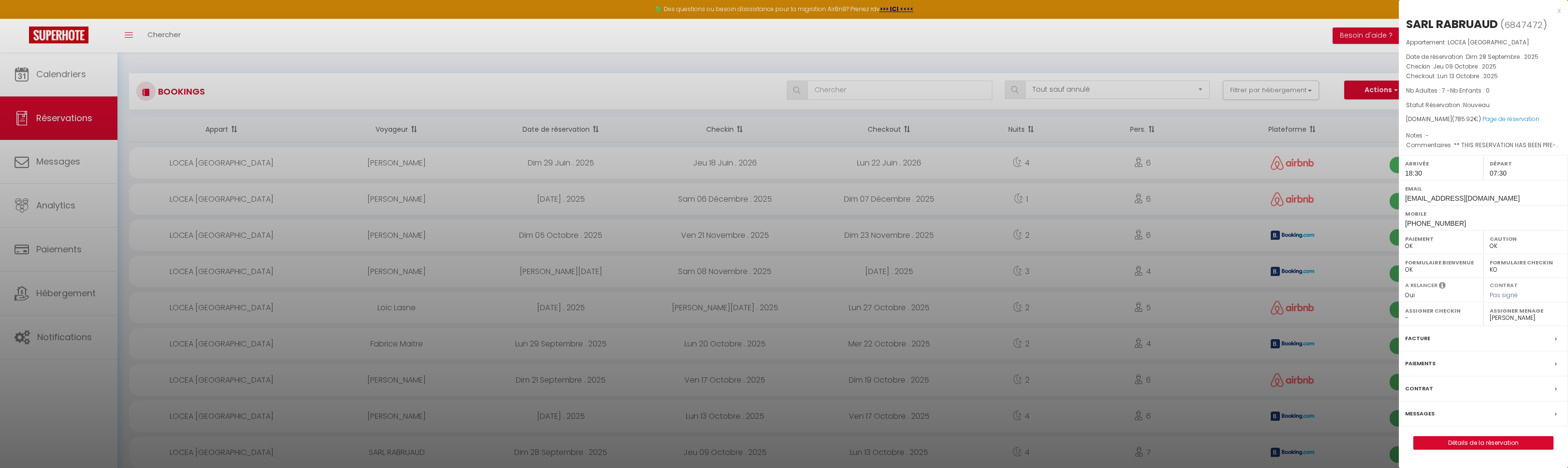
click at [1469, 340] on div "Facture" at bounding box center [1483, 339] width 170 height 25
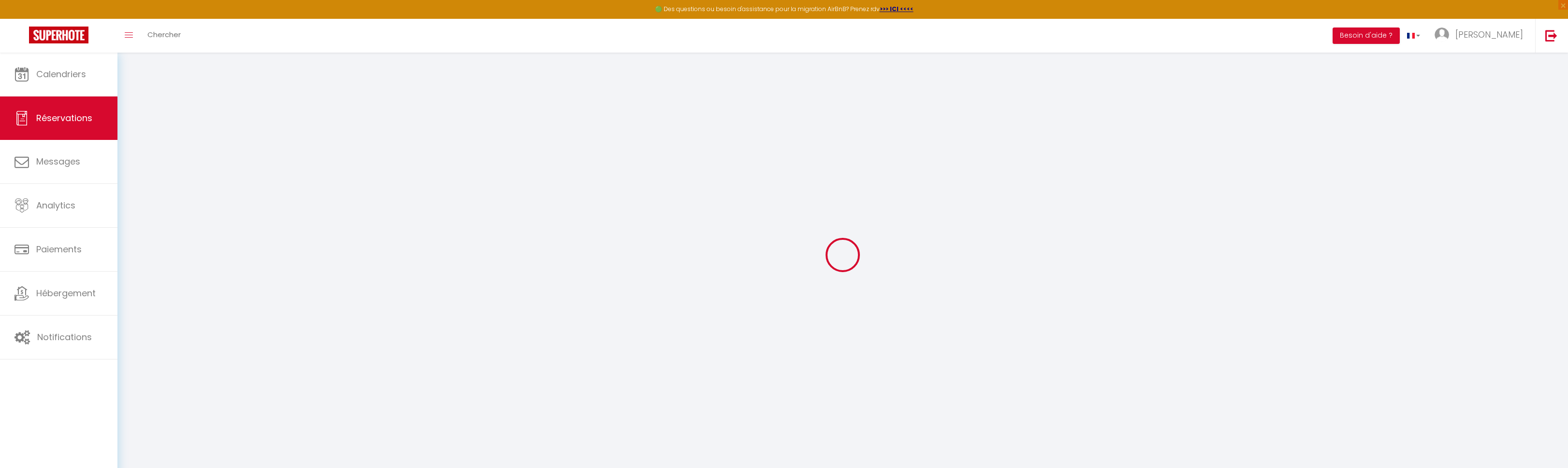
select select "service charge"
select select "taxes"
select select
checkbox input "false"
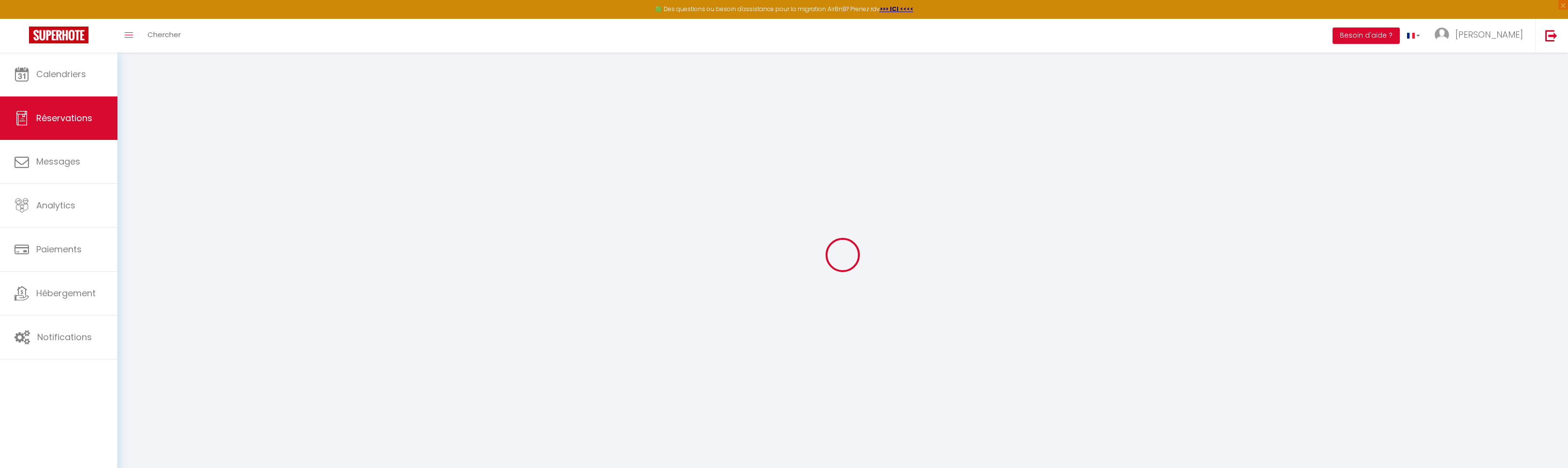
type textarea "** THIS RESERVATION HAS BEEN PRE-PAID ** Reservation has a cancellation grace p…"
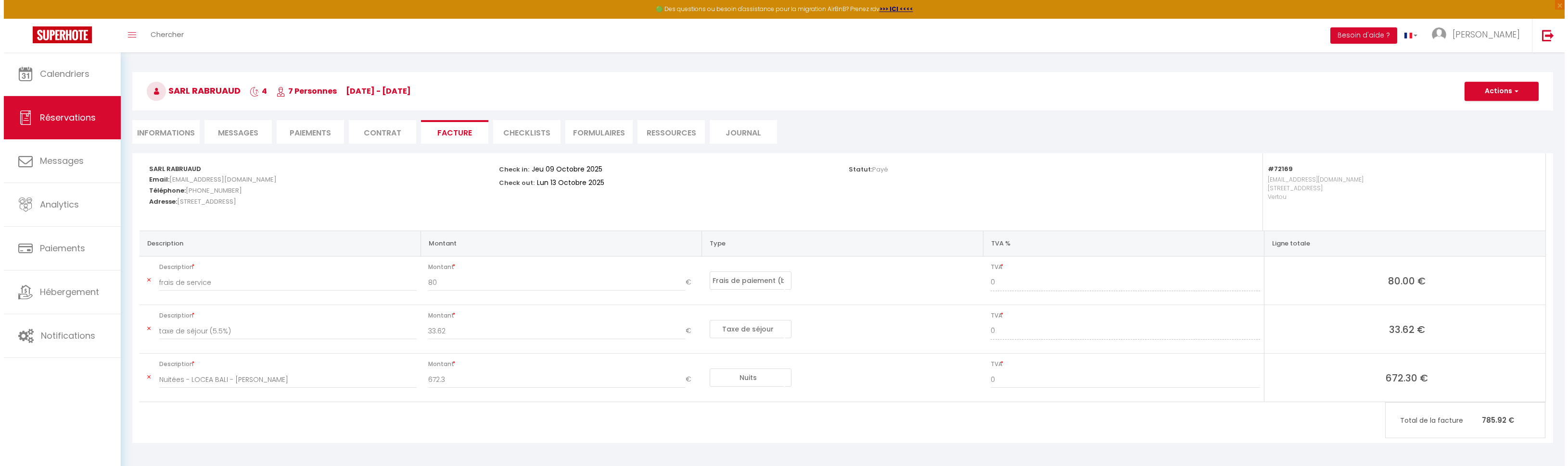
scroll to position [52, 0]
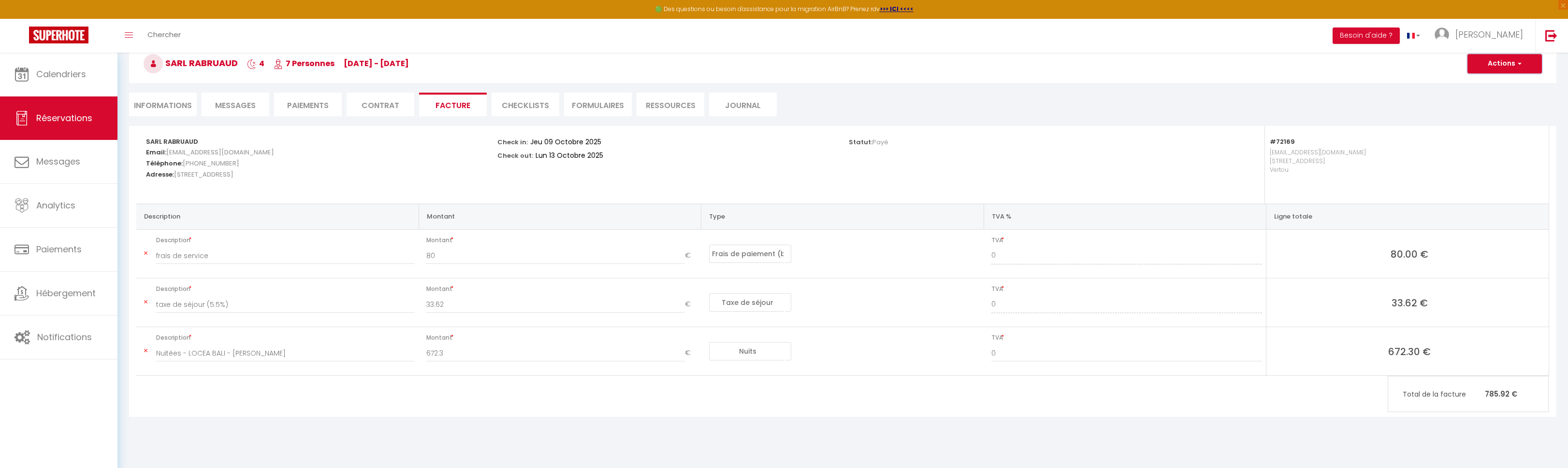
click at [1529, 63] on button "Actions" at bounding box center [1504, 64] width 74 height 19
click at [1485, 96] on link "Aperçu et éditer" at bounding box center [1497, 98] width 81 height 12
click at [1521, 58] on button "Actions" at bounding box center [1504, 64] width 74 height 19
click at [1491, 107] on link "Envoyer la facture" at bounding box center [1497, 110] width 81 height 12
type input "[EMAIL_ADDRESS][DOMAIN_NAME]"
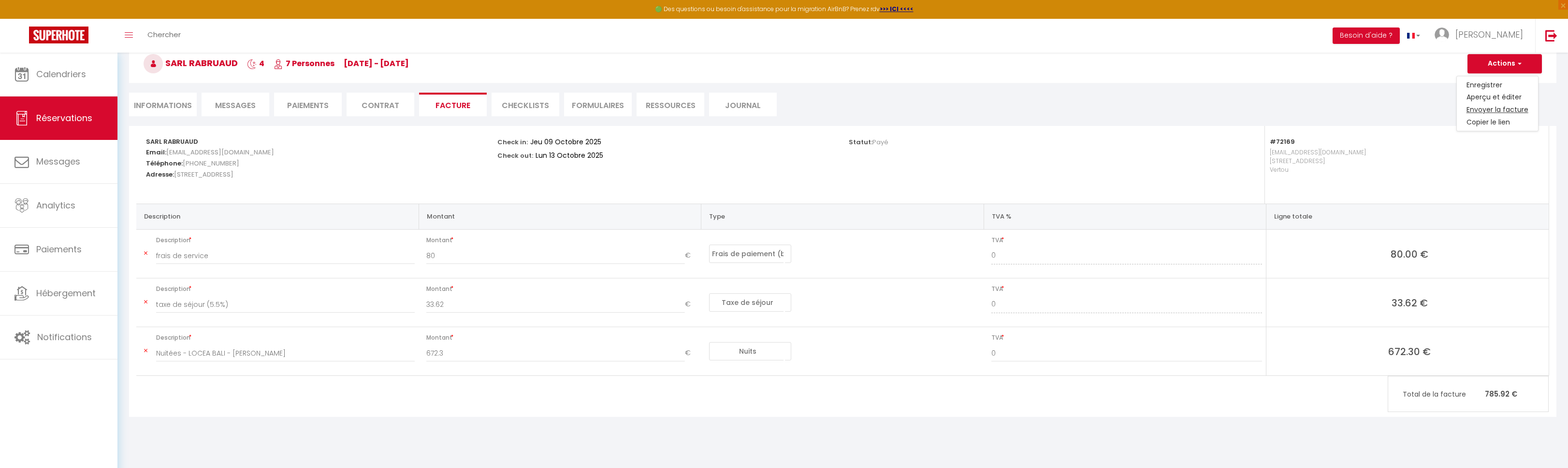
select select "fr"
type input "Votre facture 6847472 - LOCEA [GEOGRAPHIC_DATA]"
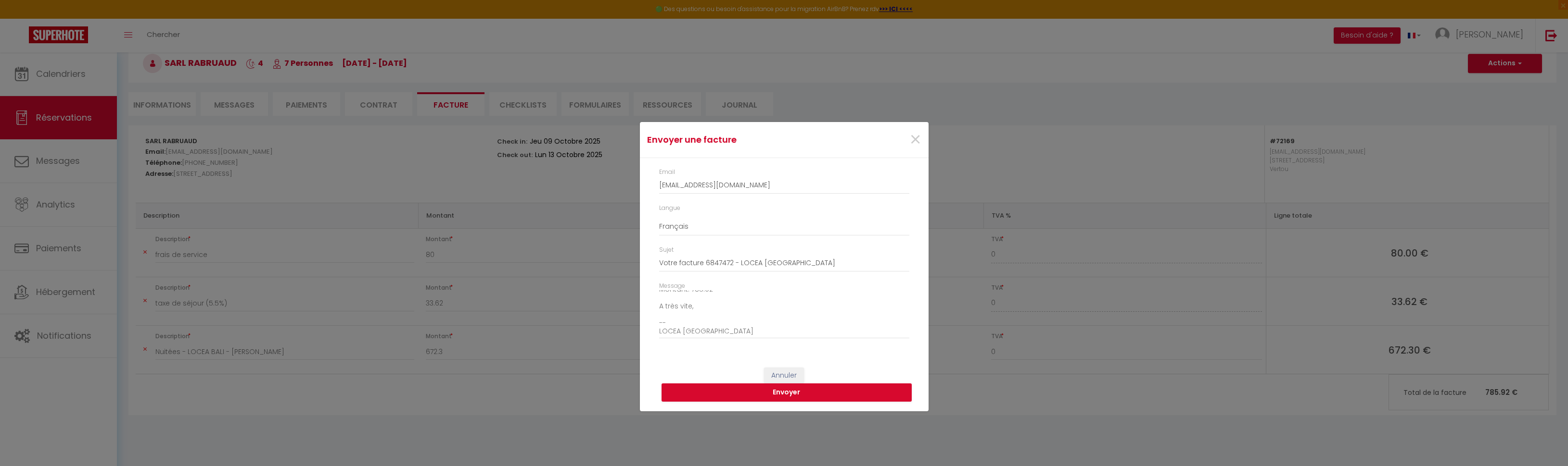
scroll to position [110, 0]
drag, startPoint x: 700, startPoint y: 333, endPoint x: 659, endPoint y: 330, distance: 41.1
click at [660, 330] on textarea "Bonjour, Voici le lien pour télécharger votre facture : [URL][DOMAIN_NAME] Déta…" at bounding box center [785, 315] width 251 height 49
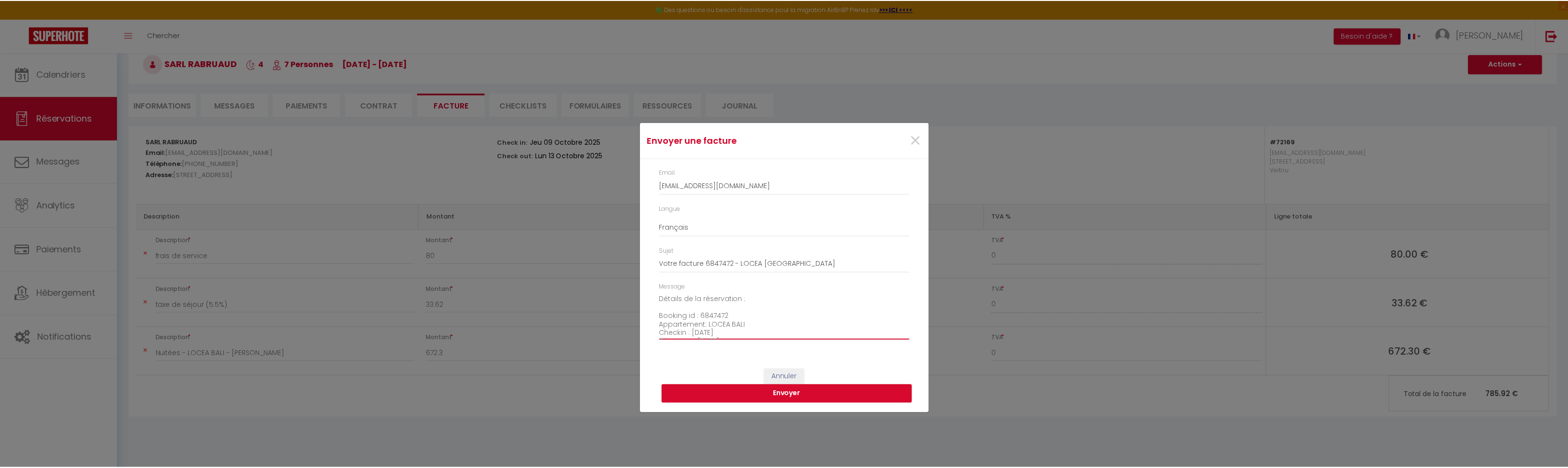
scroll to position [0, 0]
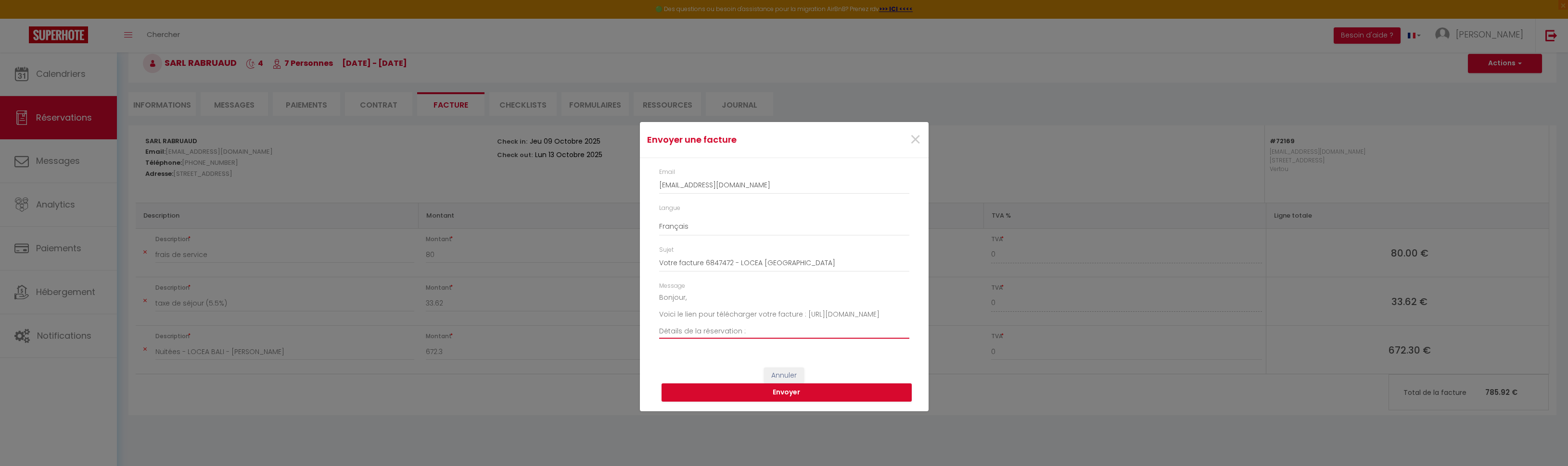
drag, startPoint x: 684, startPoint y: 298, endPoint x: 703, endPoint y: 326, distance: 33.8
click at [684, 299] on textarea "Bonjour, Voici le lien pour télécharger votre facture : [URL][DOMAIN_NAME] Déta…" at bounding box center [785, 315] width 251 height 49
type textarea "Bonjour, Voici le lien pour télécharger votre facture : [URL][DOMAIN_NAME] Déta…"
click at [796, 391] on button "Envoyer" at bounding box center [787, 392] width 251 height 18
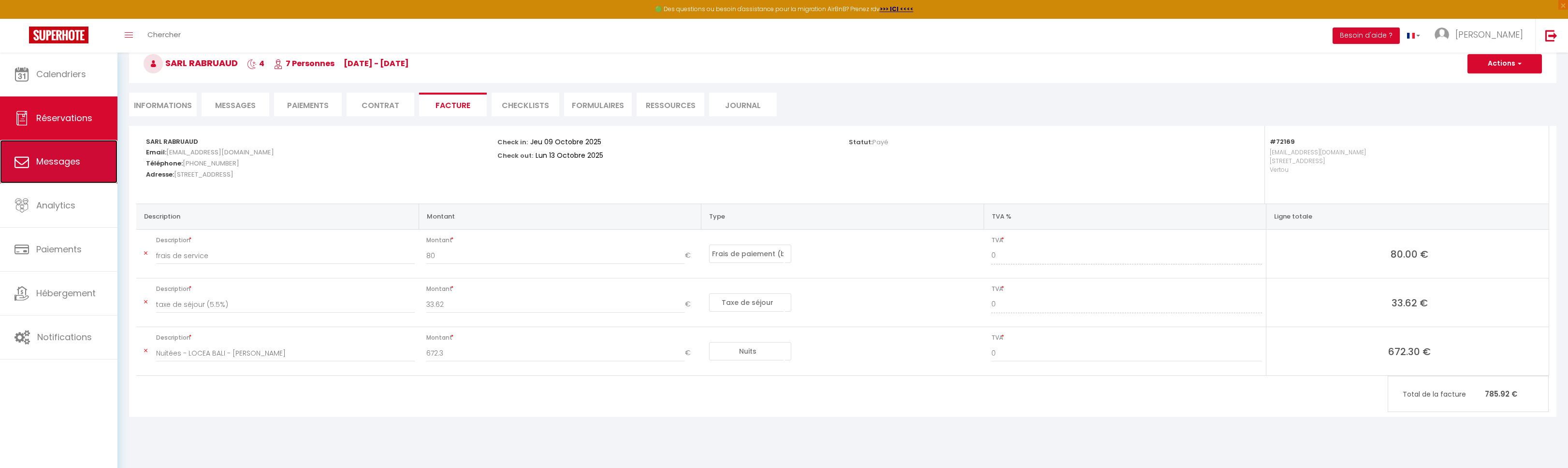
click at [47, 160] on span "Messages" at bounding box center [58, 162] width 44 height 12
select select "message"
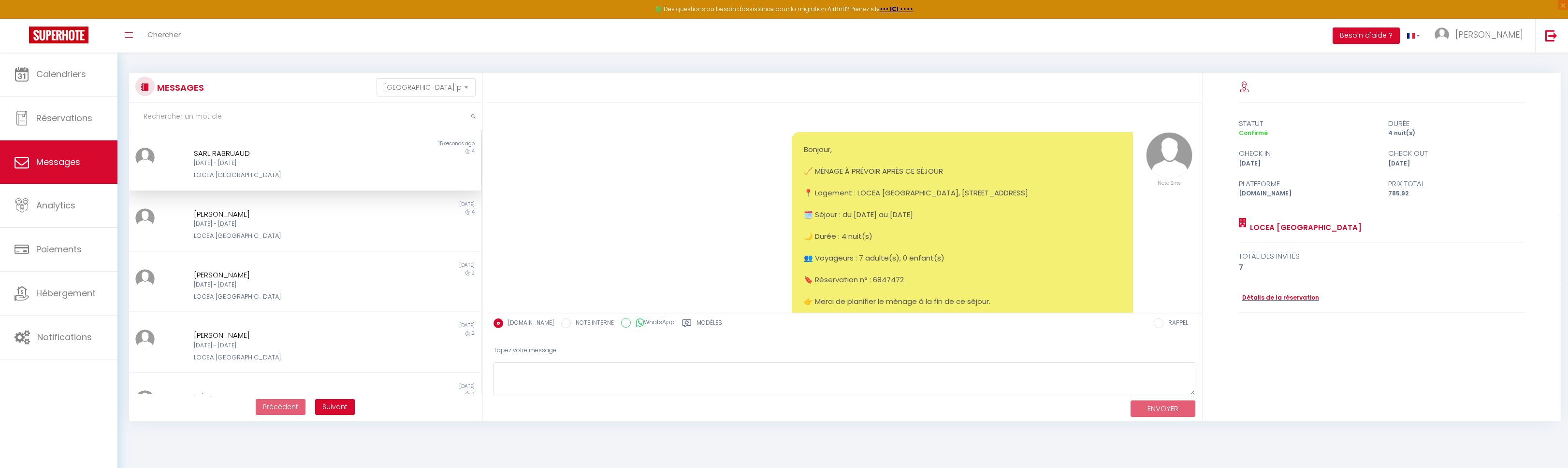
scroll to position [5683, 0]
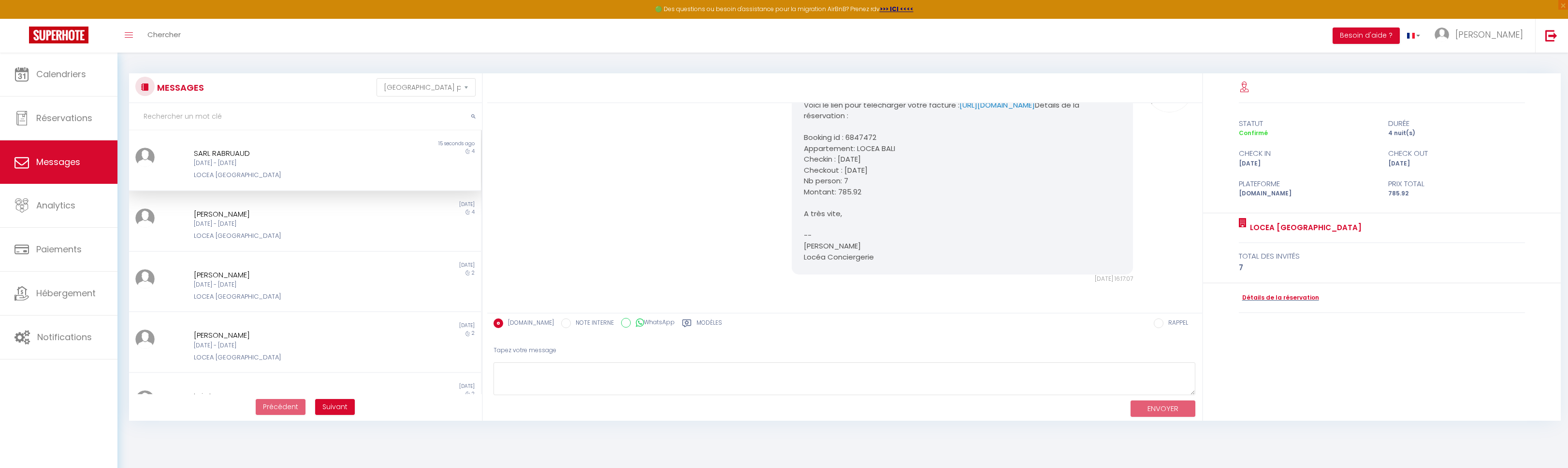
click at [285, 181] on div "Non lu 15 seconds ago SARL RABRUAUD [DATE] - [DATE] LOCEA [GEOGRAPHIC_DATA] 4" at bounding box center [305, 161] width 352 height 61
click at [268, 159] on div "[DATE] - [DATE]" at bounding box center [290, 163] width 192 height 10
